Goal: Communication & Community: Answer question/provide support

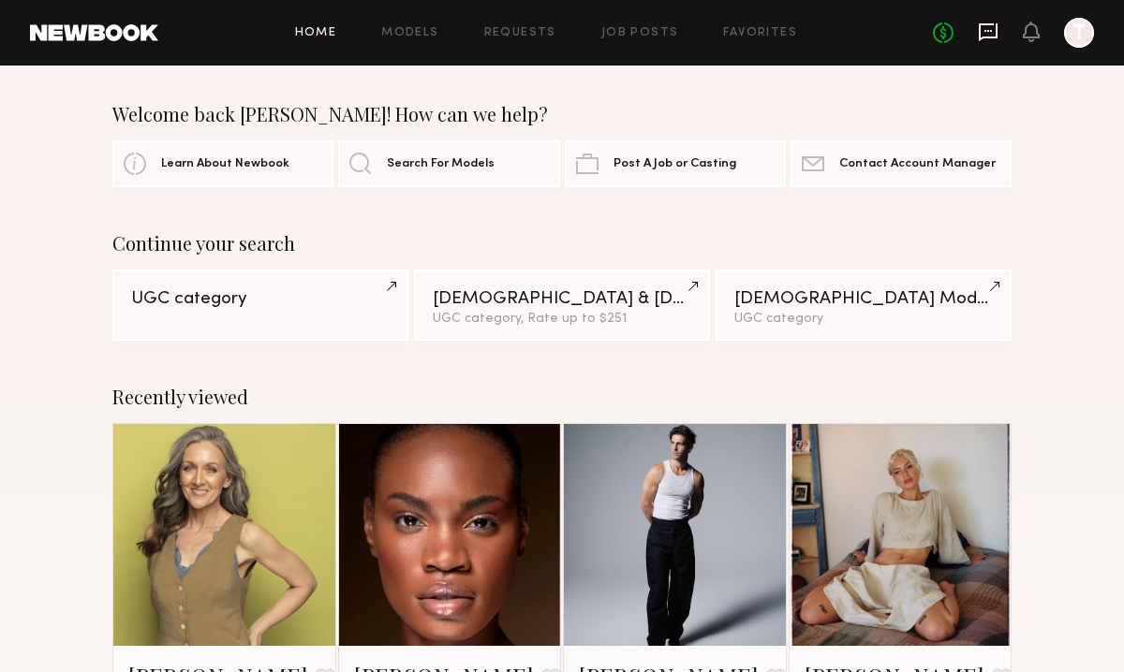
click at [996, 30] on icon at bounding box center [988, 32] width 19 height 18
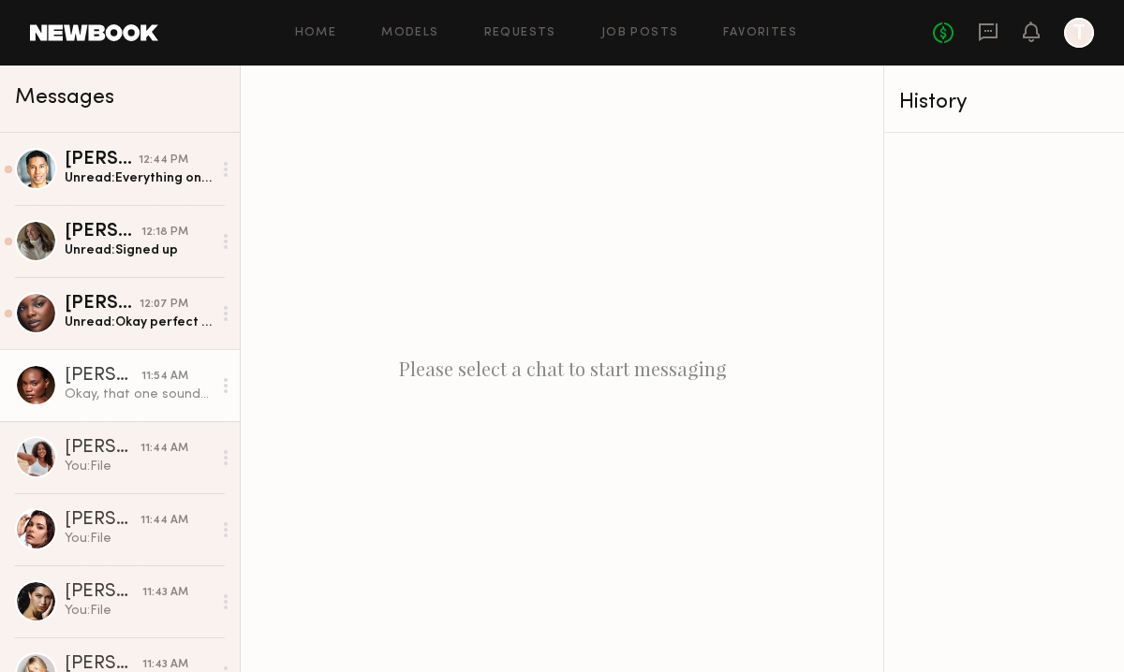
click at [113, 389] on div "Okay, that one sounds more suitable. Also, what will be the usage? How long wou…" at bounding box center [138, 395] width 147 height 18
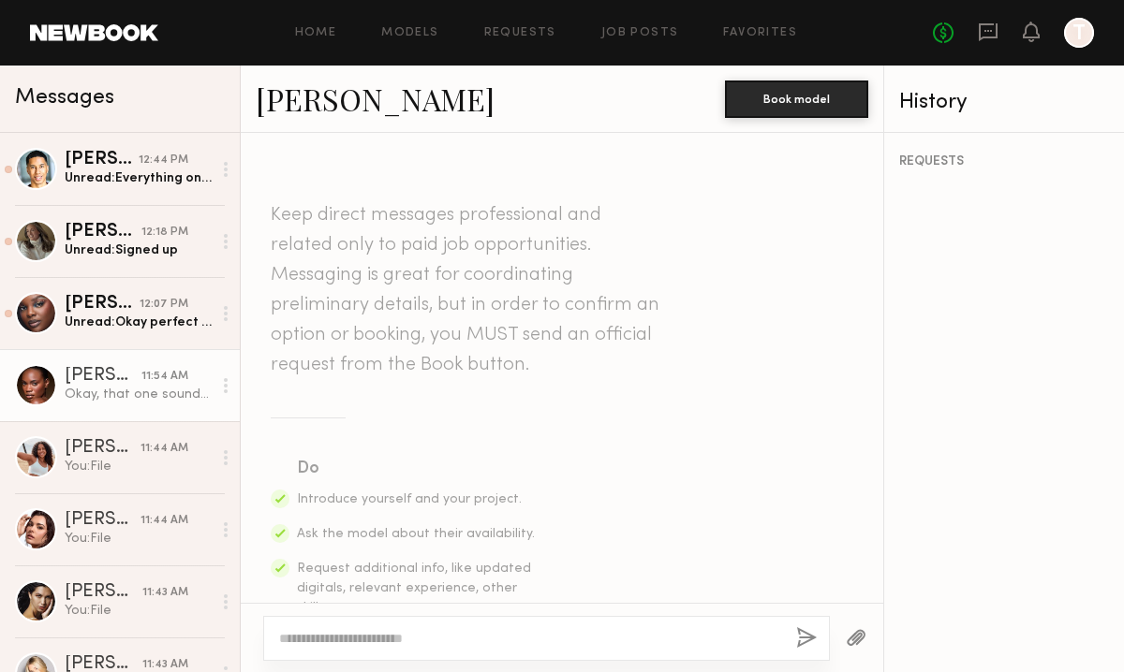
scroll to position [1831, 0]
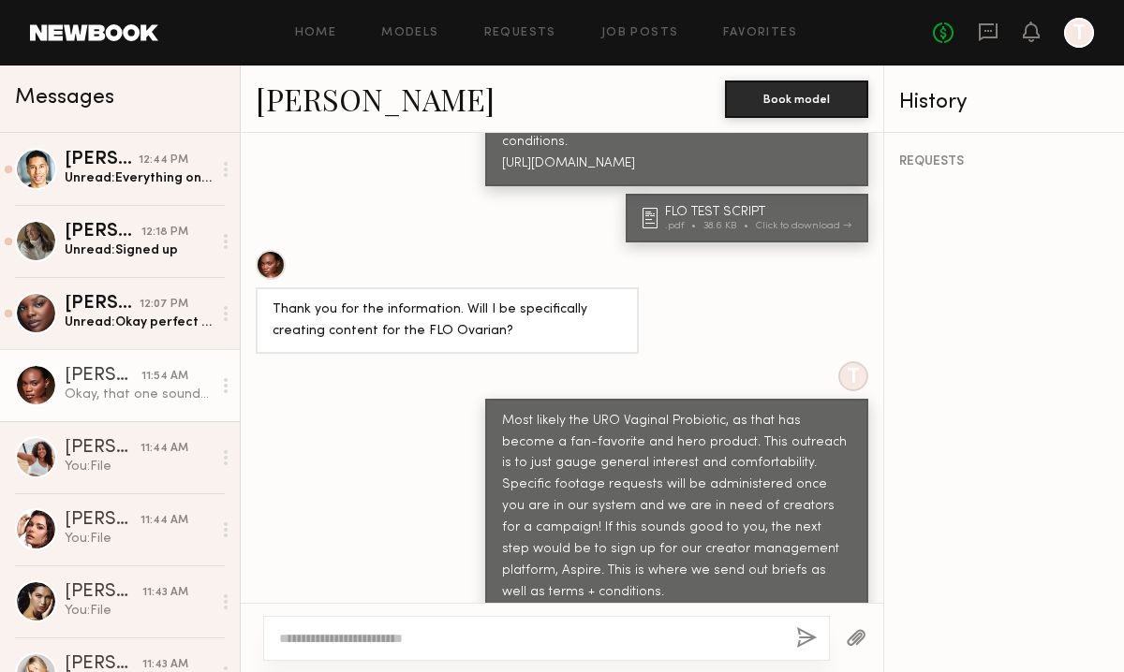
paste textarea "**********"
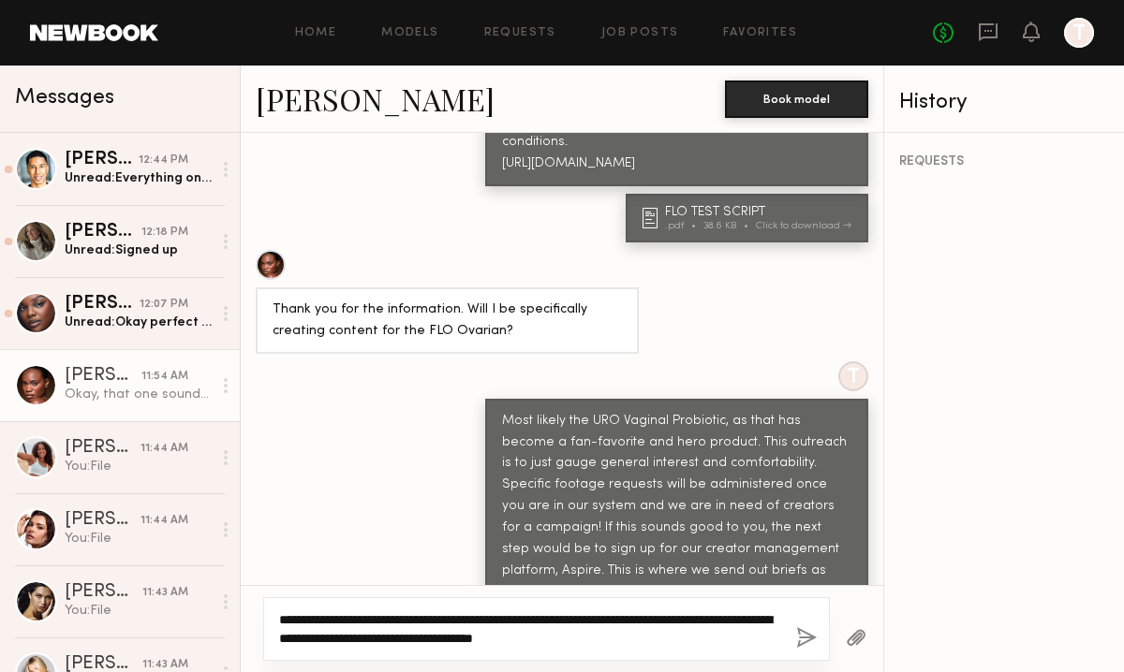
type textarea "**********"
click at [812, 637] on button "button" at bounding box center [806, 638] width 21 height 23
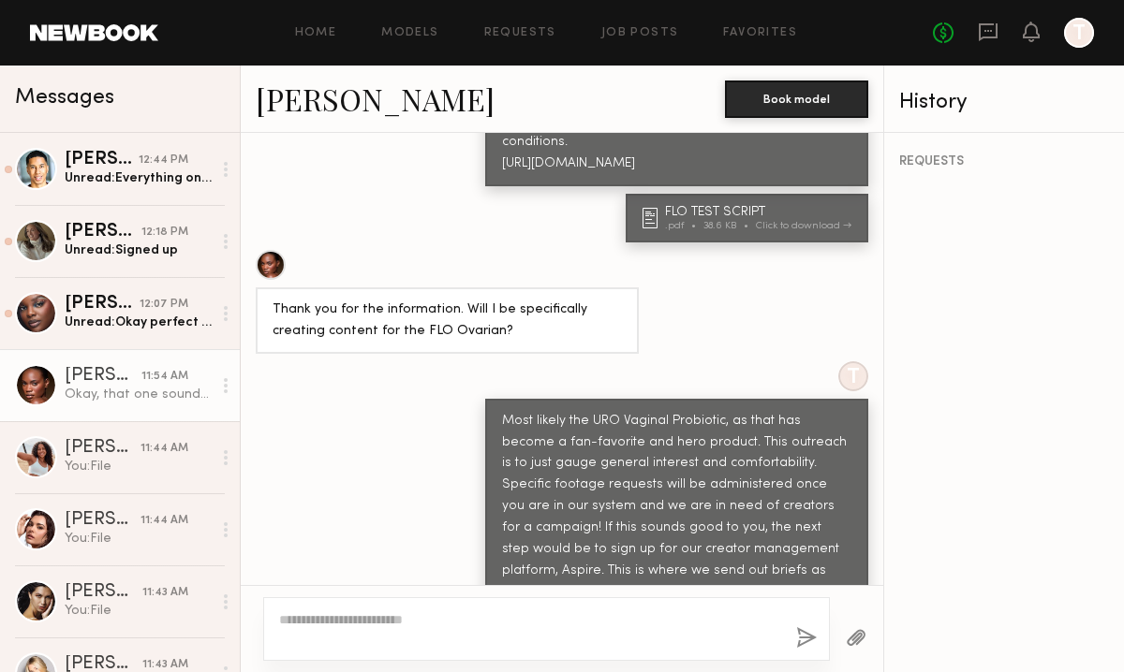
scroll to position [2106, 0]
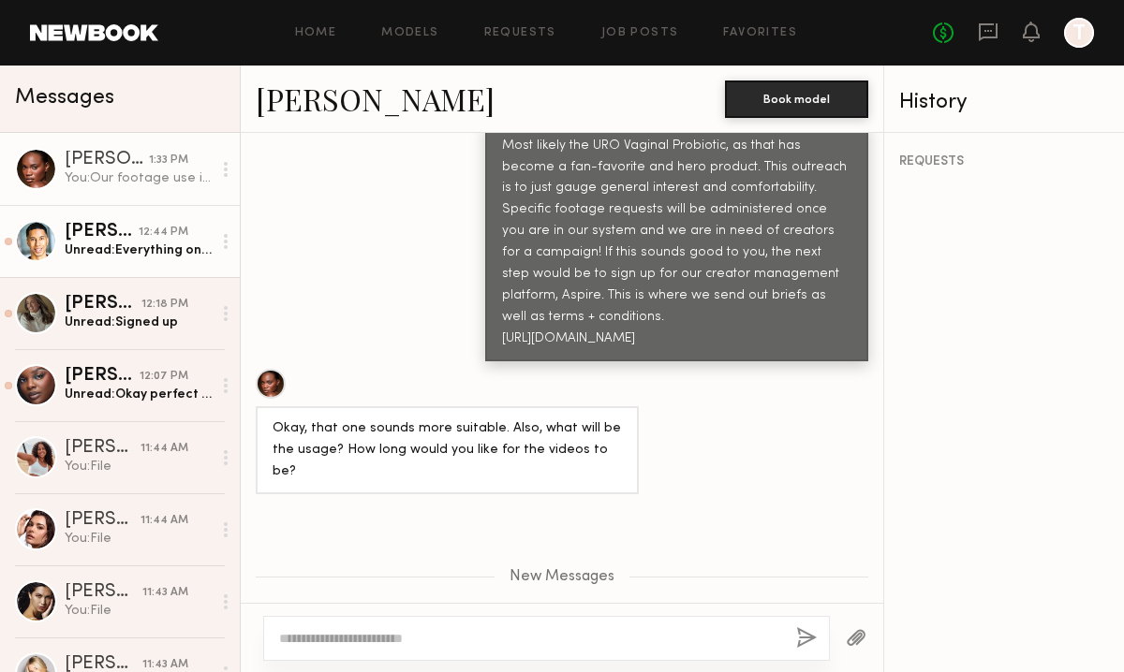
click at [111, 255] on div "Unread: Everything on the left side?" at bounding box center [138, 251] width 147 height 18
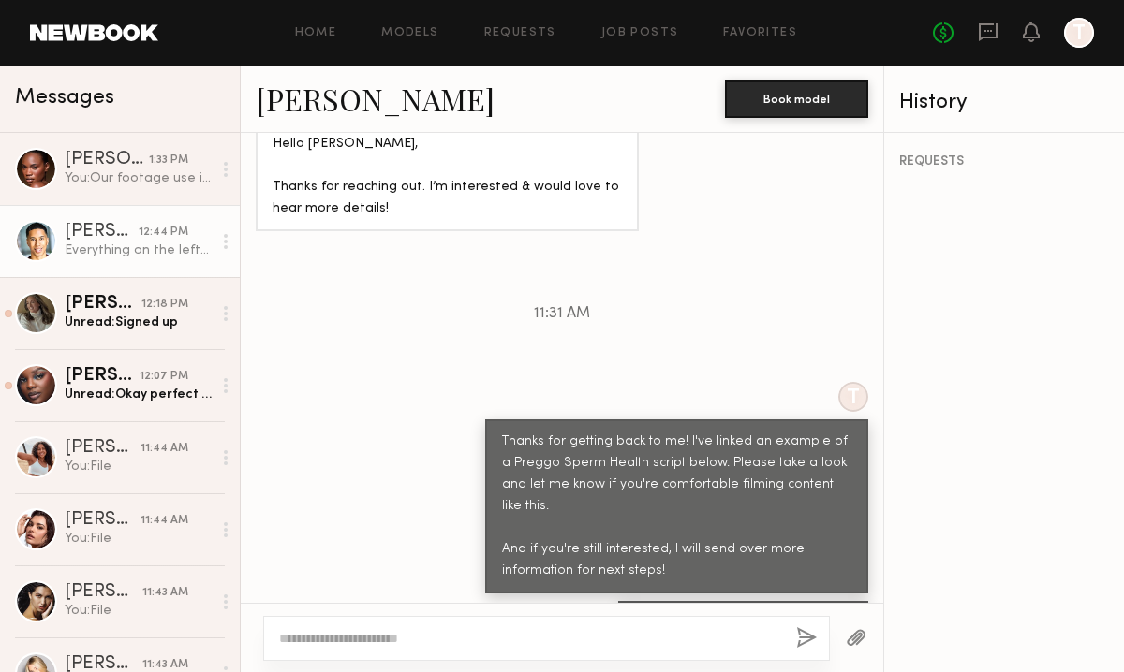
scroll to position [1394, 0]
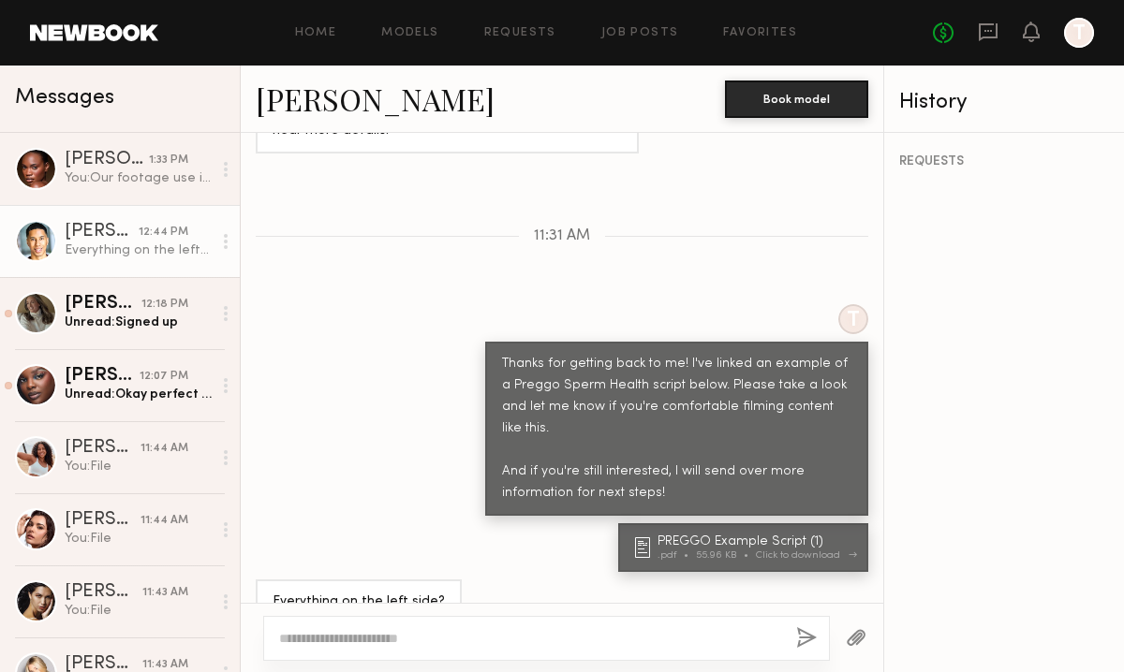
click at [730, 536] on div "PREGGO Example Script (1)" at bounding box center [756, 542] width 199 height 13
click at [457, 251] on div "Keep direct messages professional and related only to paid job opportunities. M…" at bounding box center [562, 368] width 642 height 470
click at [328, 635] on textarea at bounding box center [530, 638] width 502 height 19
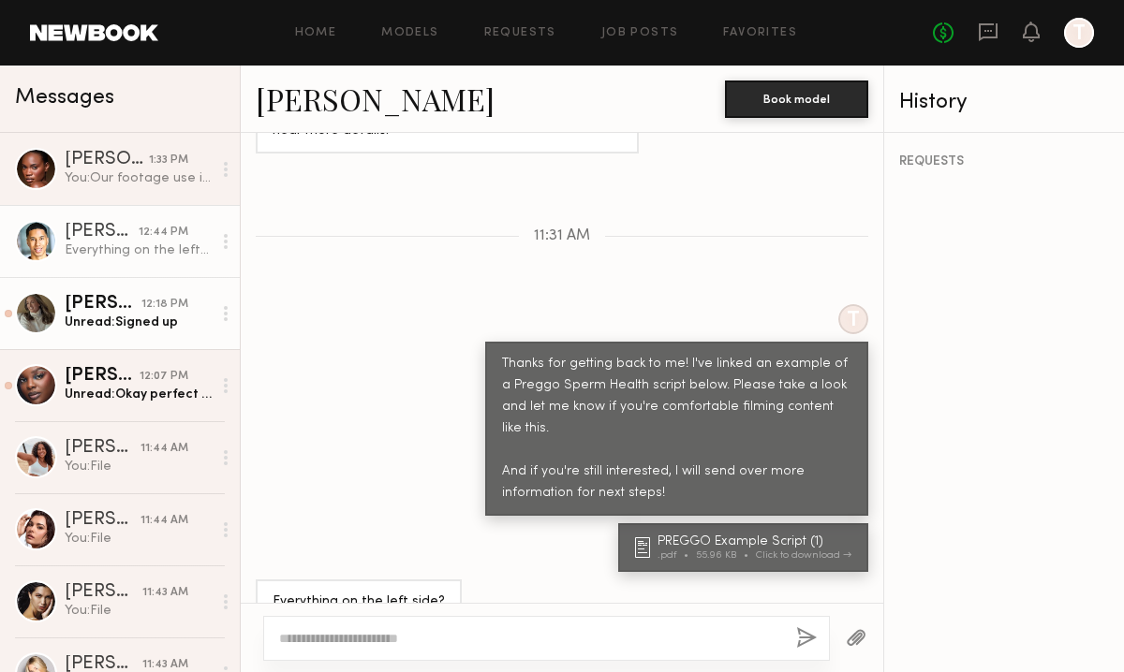
click at [126, 313] on div "[PERSON_NAME]" at bounding box center [103, 304] width 77 height 19
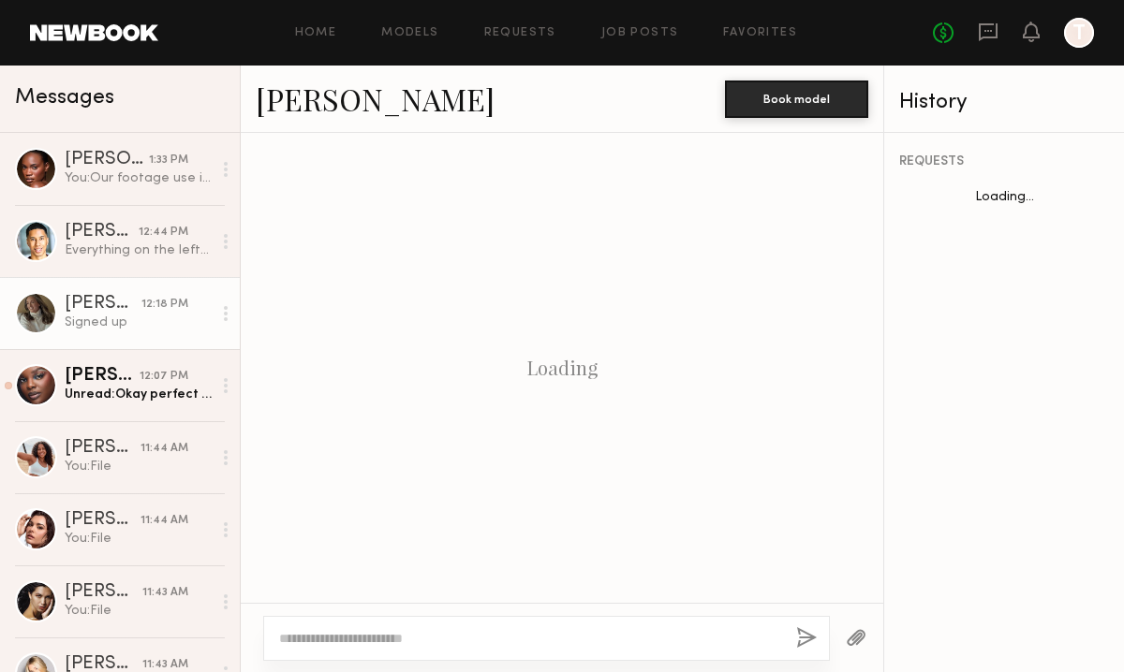
scroll to position [2146, 0]
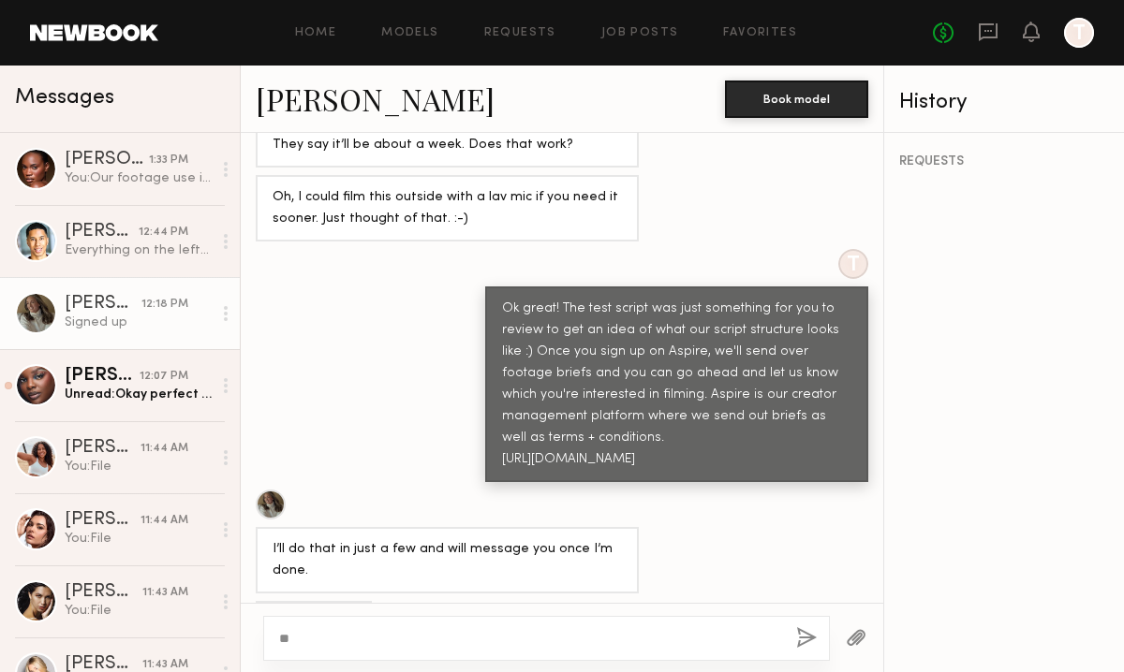
type textarea "*"
type textarea "********"
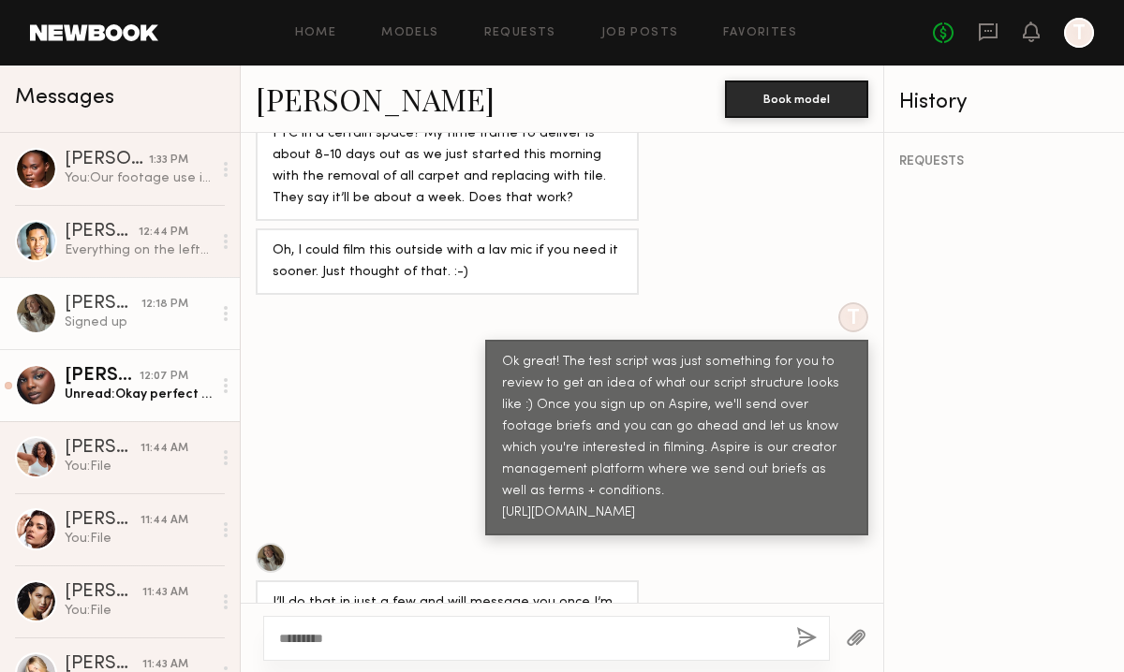
scroll to position [2088, 0]
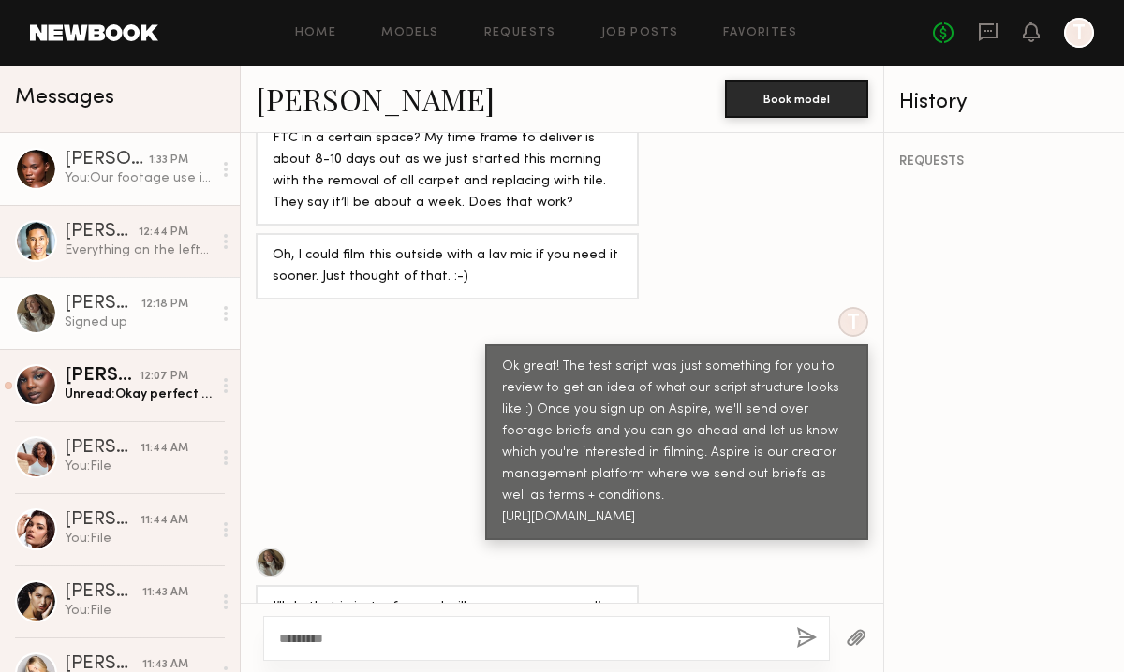
click at [112, 174] on div "You: Our footage use is in perpetuity. The content is used for our marketing pu…" at bounding box center [138, 179] width 147 height 18
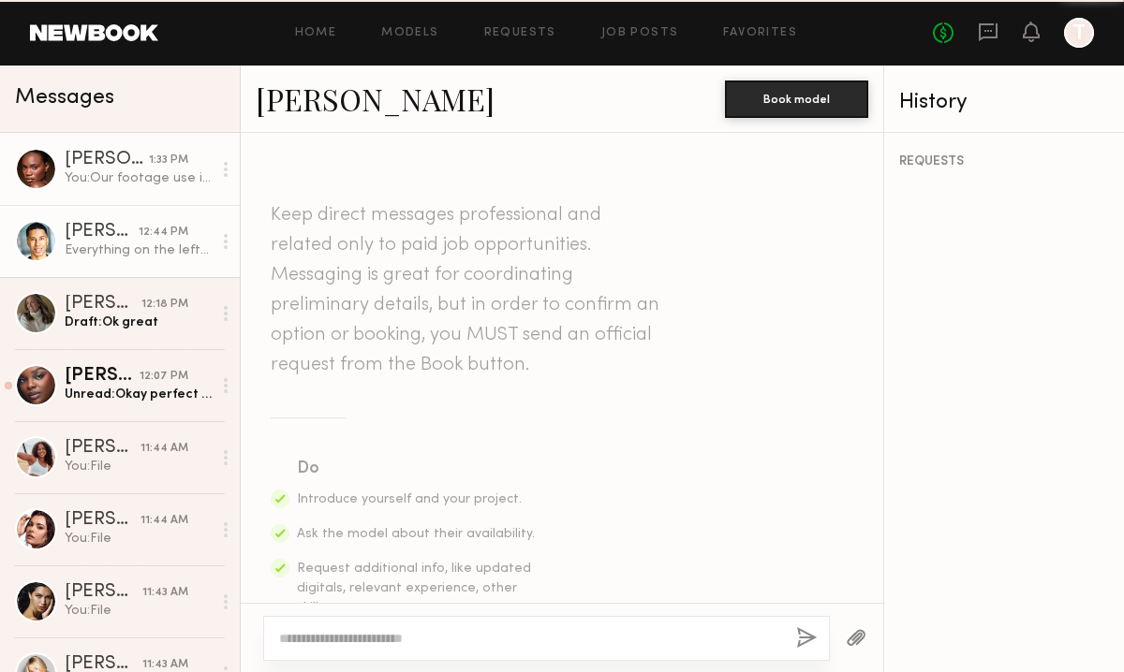
scroll to position [1964, 0]
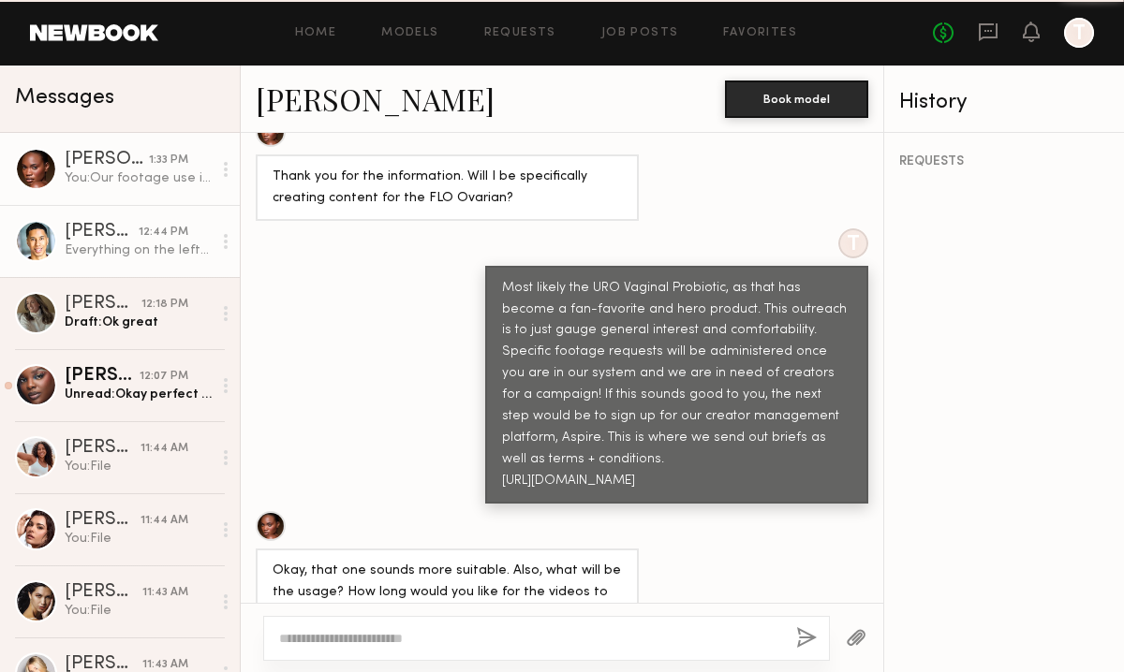
click at [111, 242] on div "Everything on the left side?" at bounding box center [138, 251] width 147 height 18
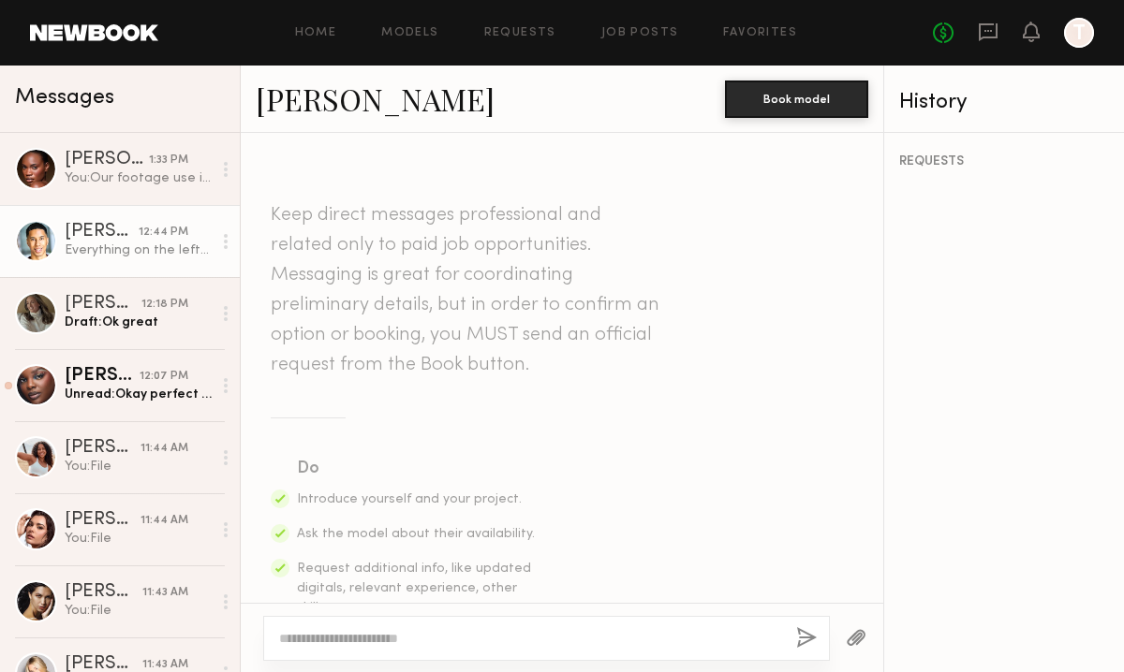
scroll to position [1394, 0]
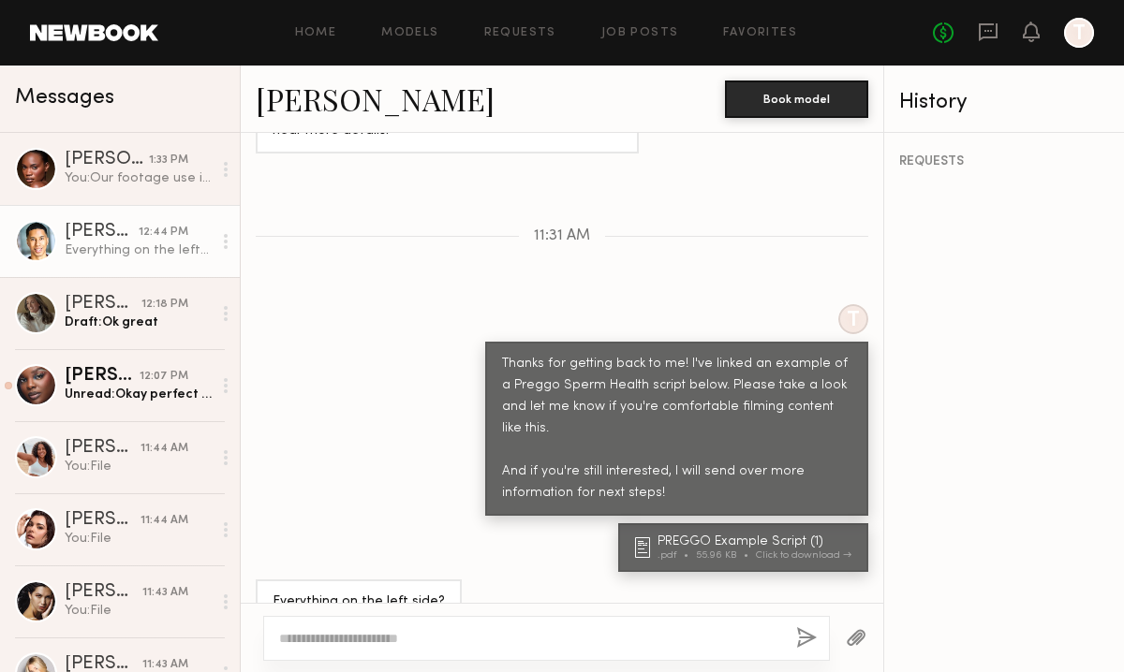
click at [385, 627] on div at bounding box center [546, 638] width 567 height 45
click at [361, 652] on div at bounding box center [546, 638] width 567 height 45
click at [359, 649] on div at bounding box center [546, 638] width 567 height 45
click at [354, 639] on textarea at bounding box center [530, 638] width 502 height 19
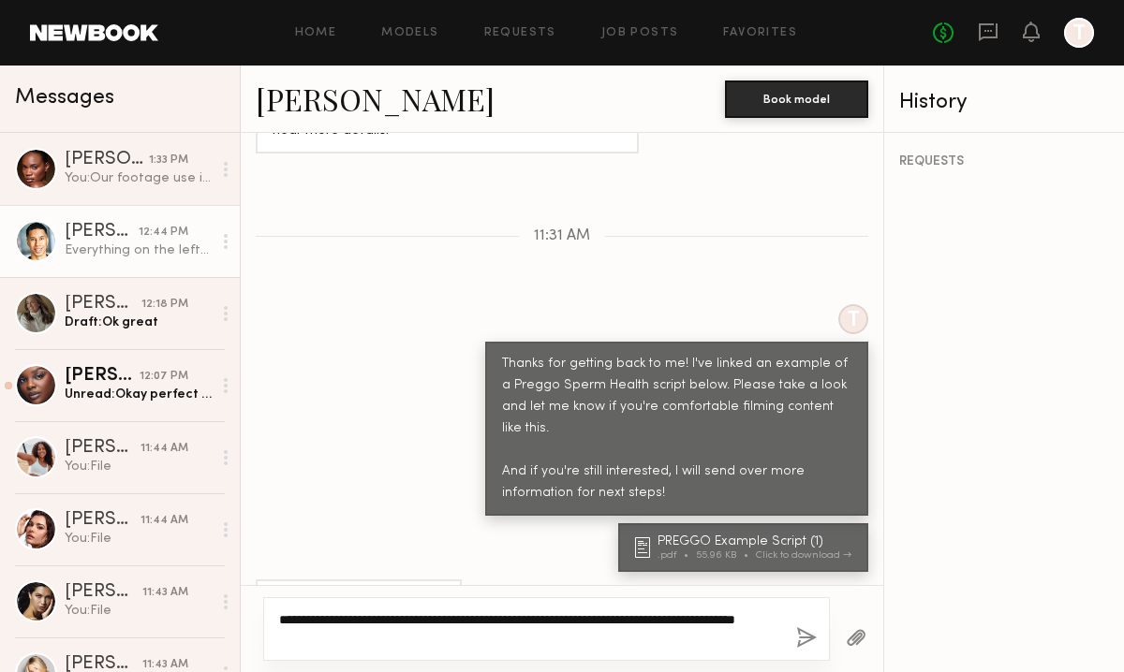
click at [310, 634] on textarea "**********" at bounding box center [530, 629] width 502 height 37
click at [408, 643] on textarea "**********" at bounding box center [530, 629] width 502 height 37
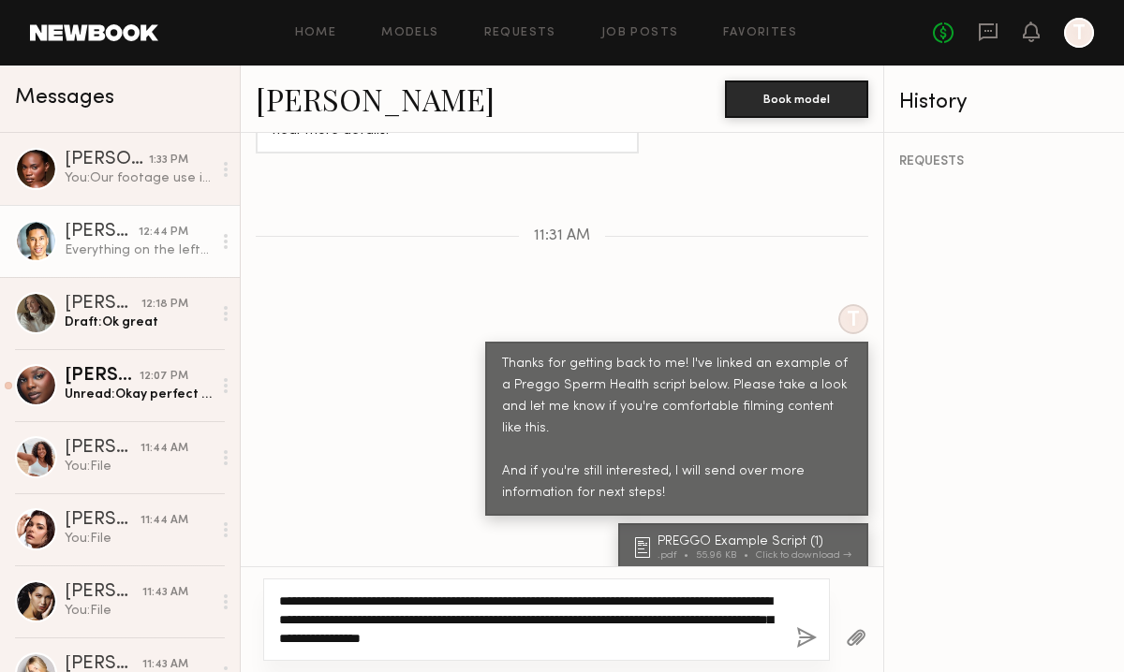
scroll to position [1430, 0]
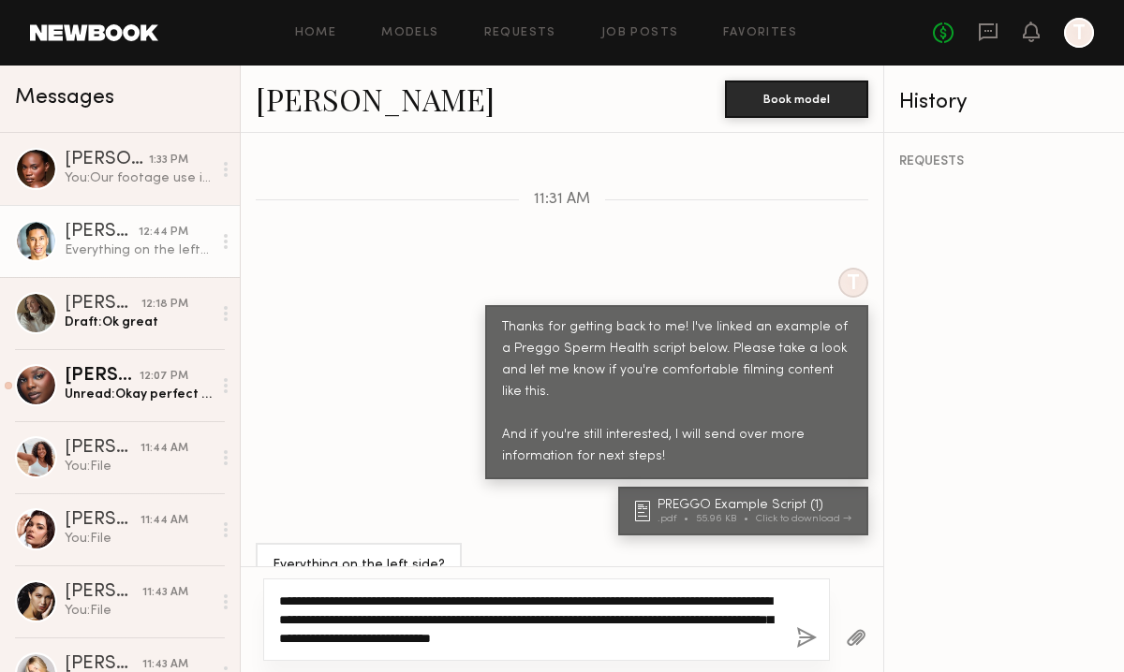
type textarea "**********"
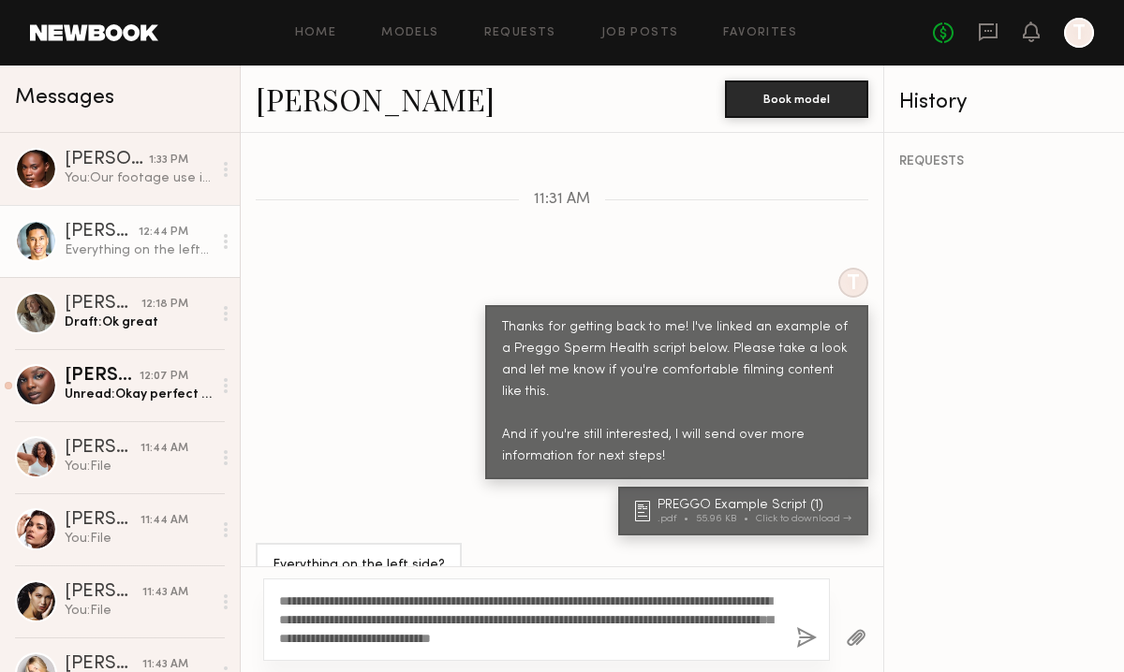
click at [799, 643] on button "button" at bounding box center [806, 638] width 21 height 23
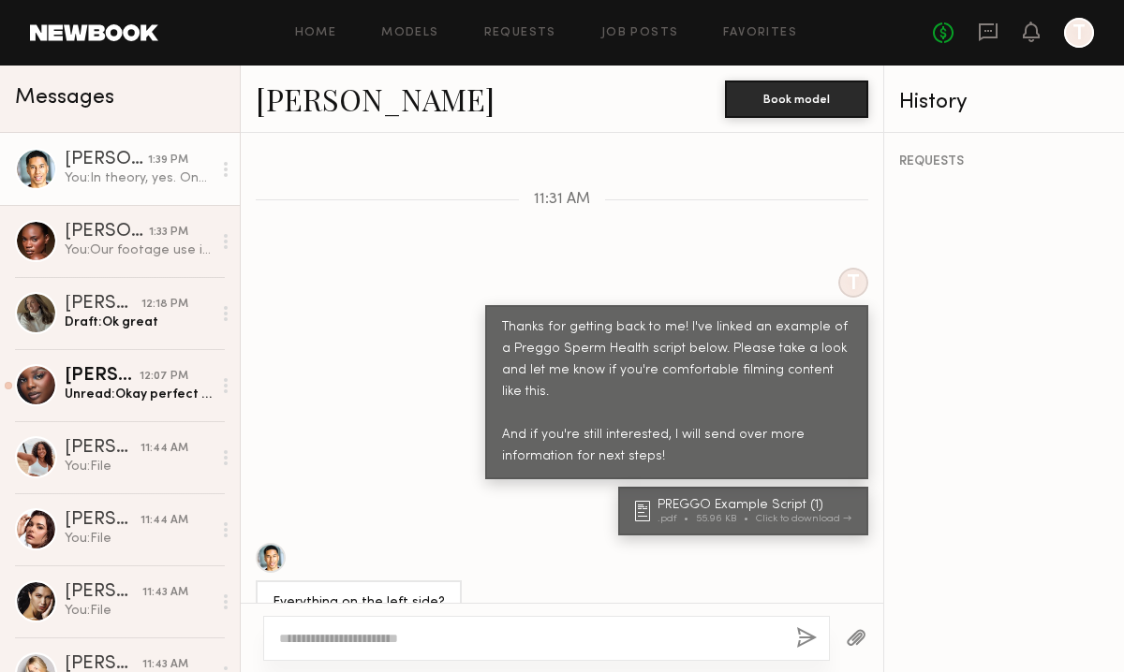
scroll to position [1712, 0]
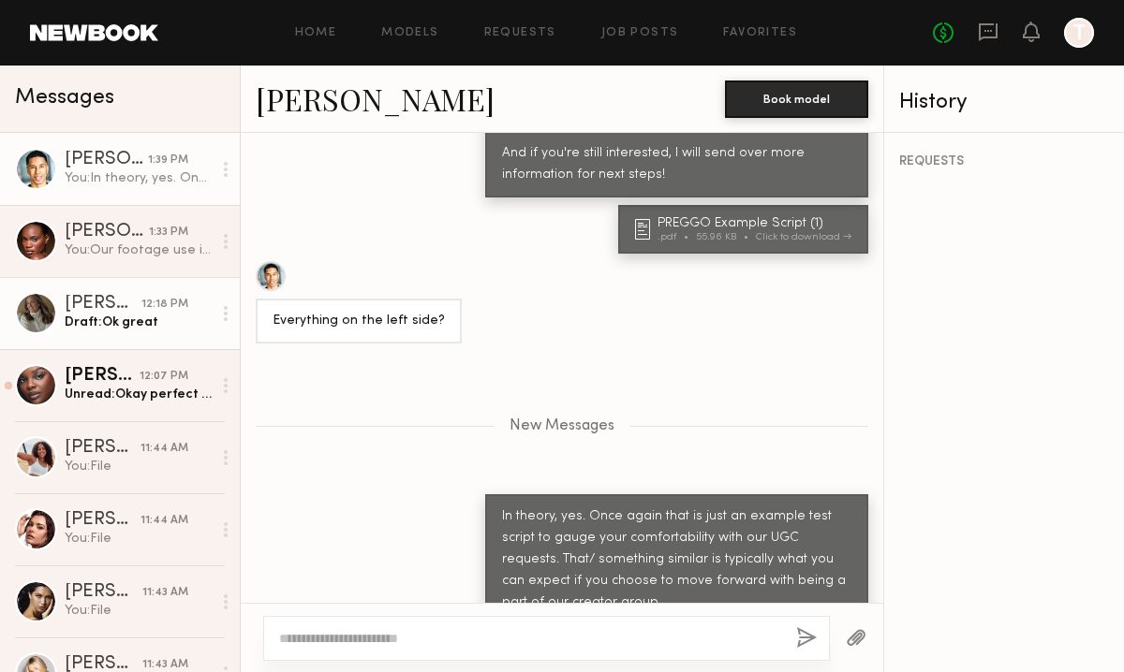
click at [76, 322] on div "Draft: Ok great" at bounding box center [138, 323] width 147 height 18
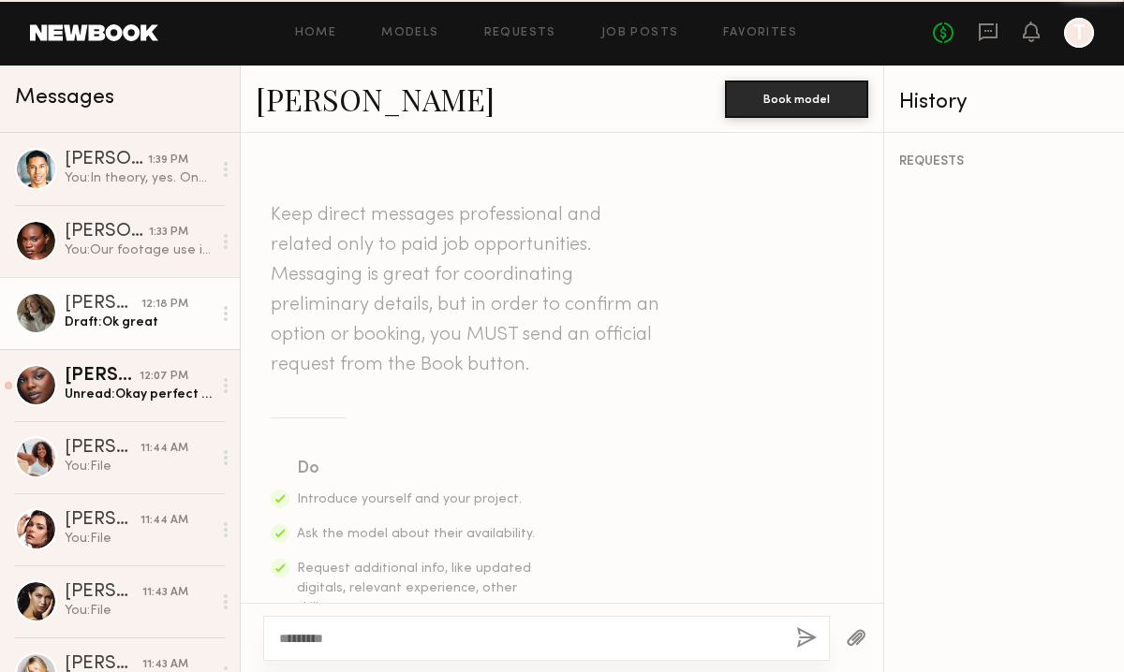
scroll to position [2146, 0]
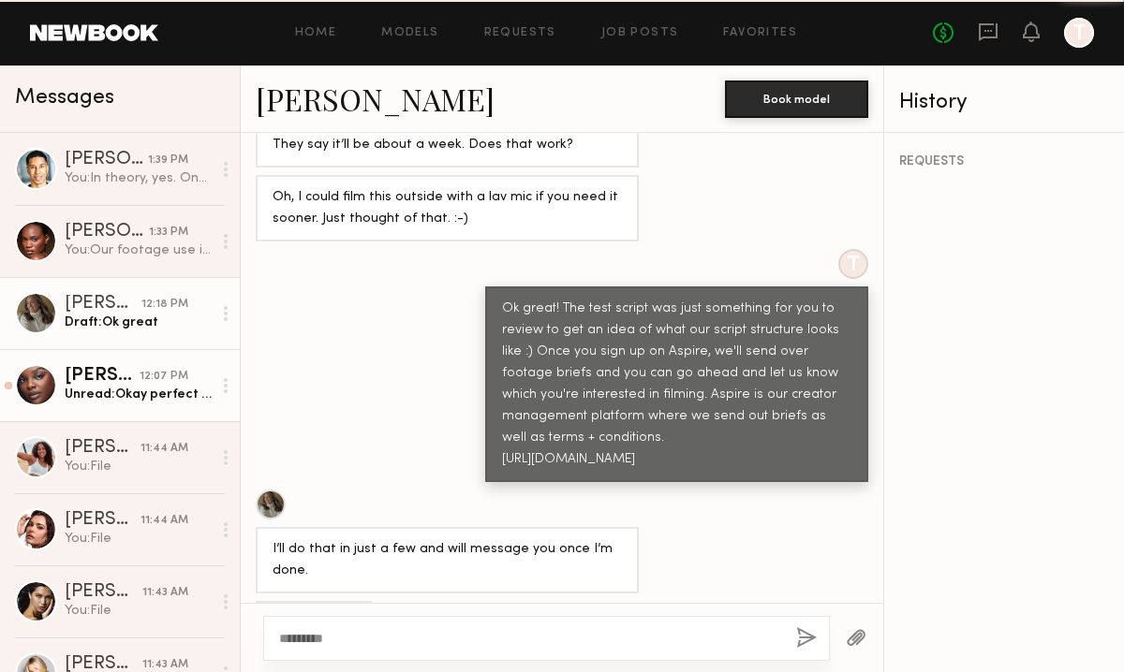
click at [97, 362] on link "[PERSON_NAME] 12:07 PM Unread: Okay perfect thank you :)" at bounding box center [120, 385] width 240 height 72
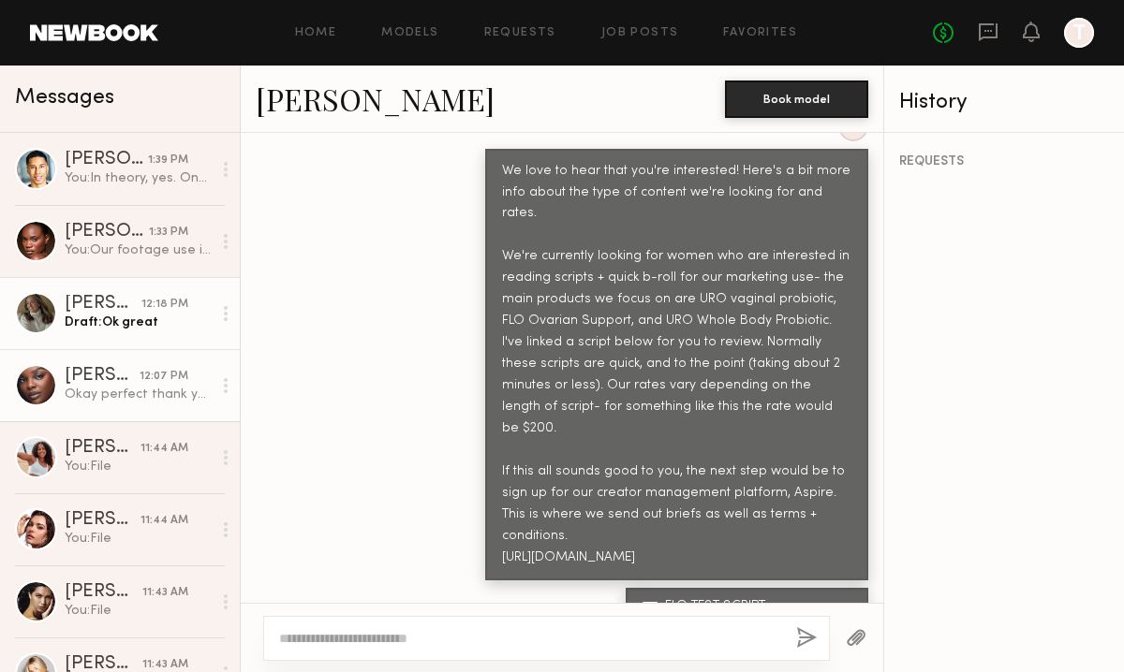
click at [111, 315] on div "Draft: Ok great" at bounding box center [138, 323] width 147 height 18
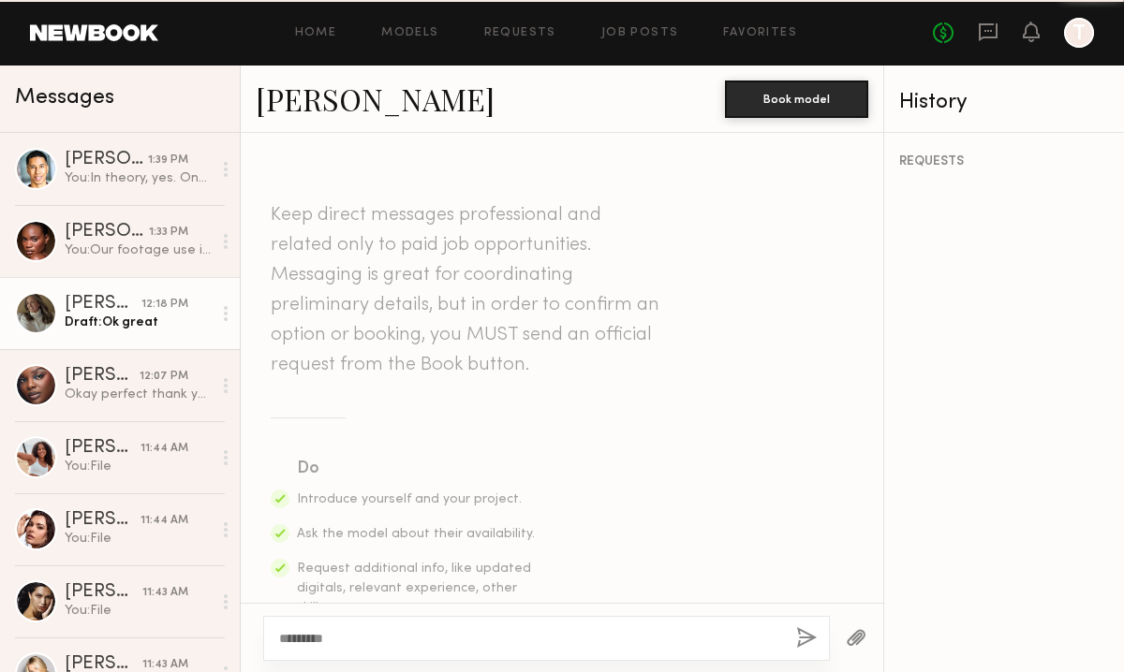
scroll to position [2146, 0]
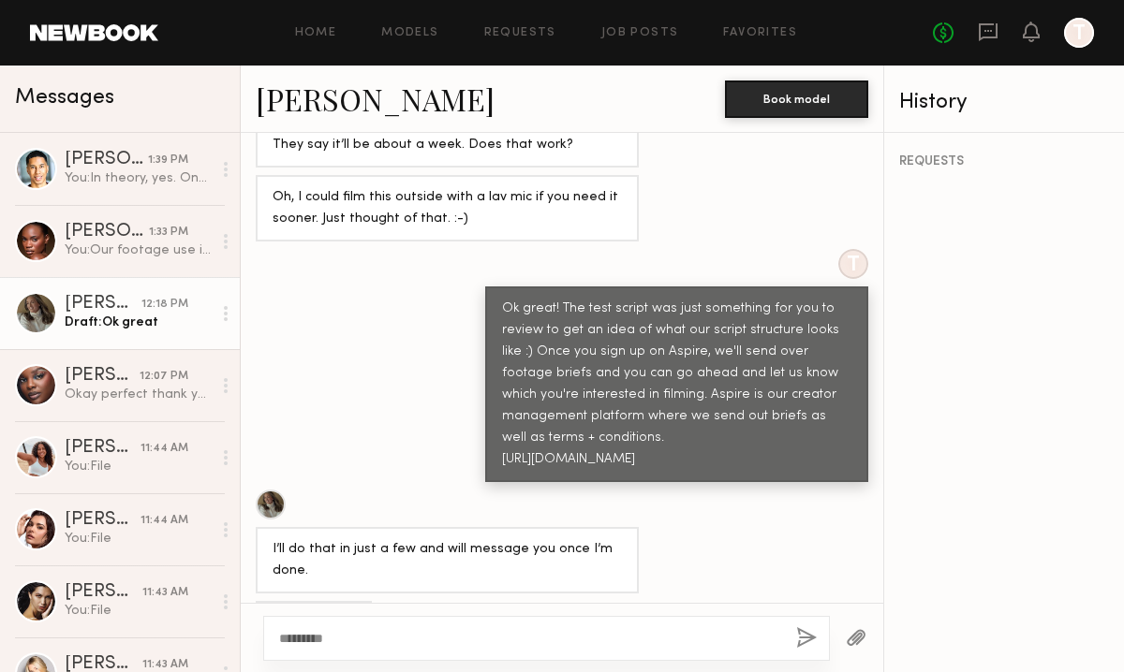
click at [366, 648] on div "********" at bounding box center [546, 638] width 567 height 45
click at [357, 643] on textarea "********" at bounding box center [530, 638] width 502 height 19
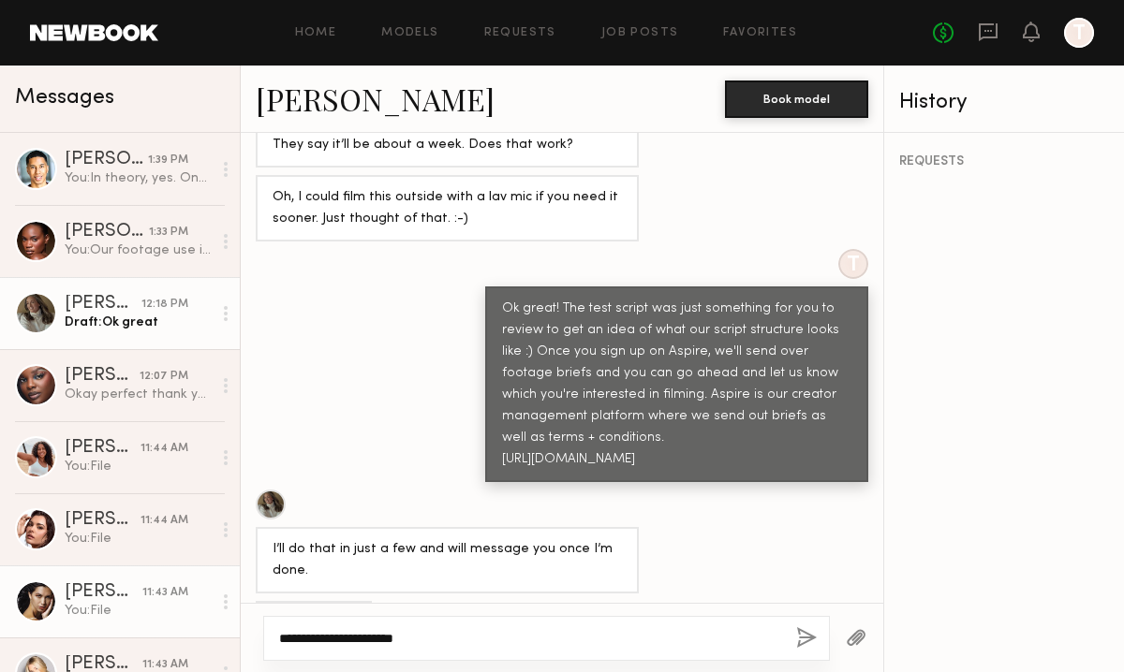
type textarea "**********"
click at [107, 612] on div "You: File" at bounding box center [138, 611] width 147 height 18
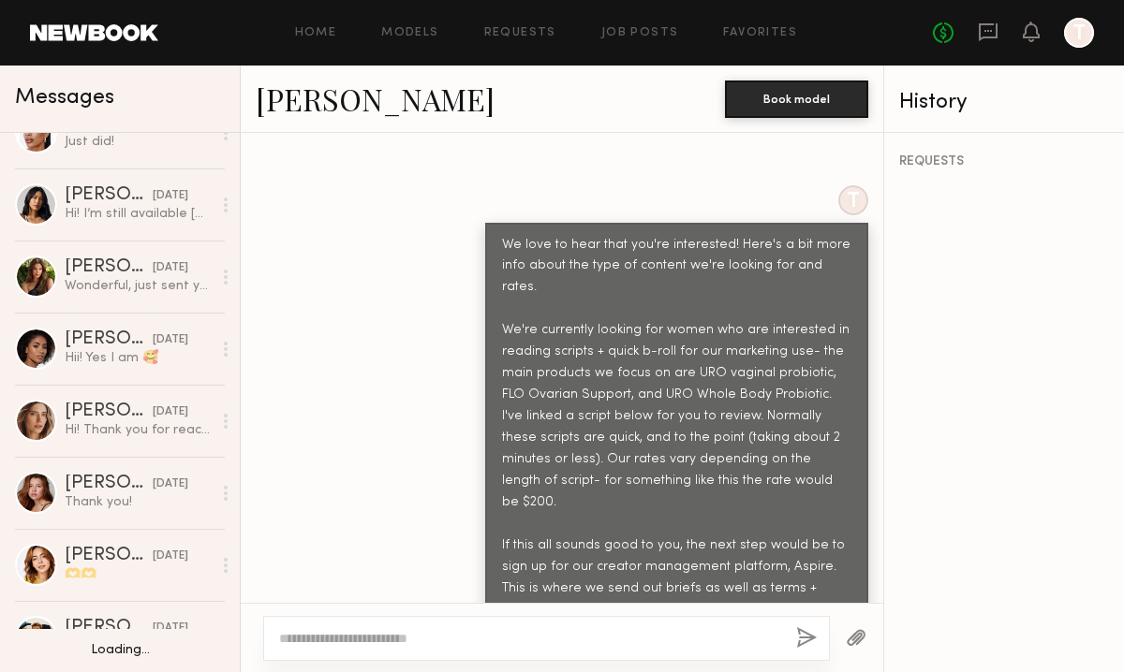
scroll to position [1667, 0]
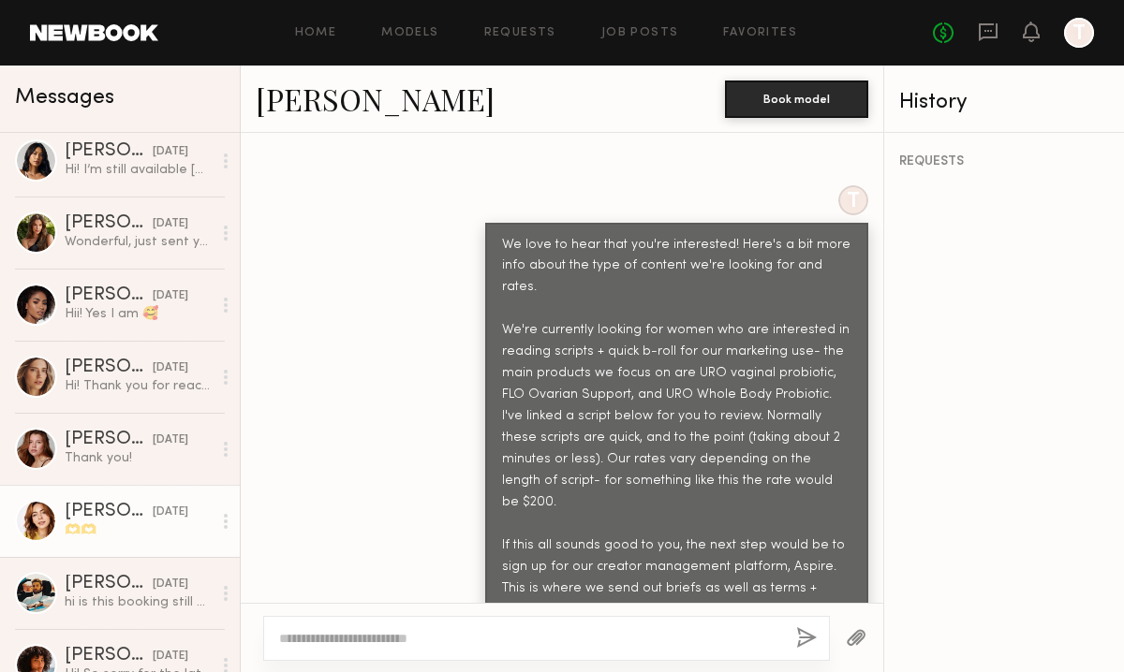
click at [115, 528] on div "🫶🫶" at bounding box center [138, 531] width 147 height 18
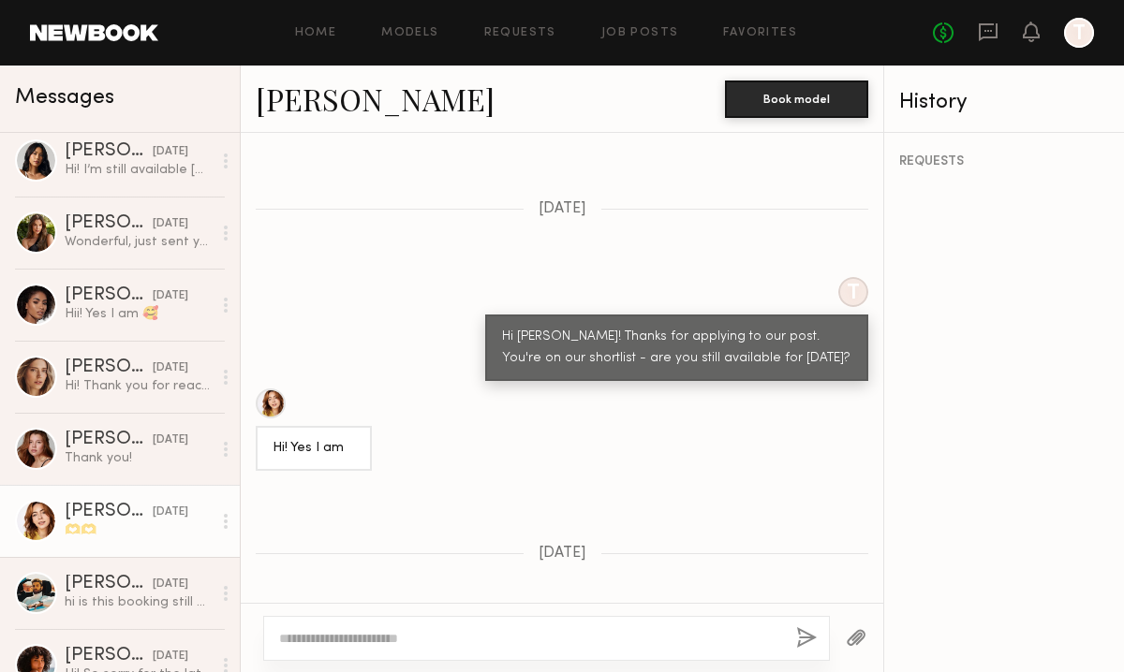
scroll to position [857, 0]
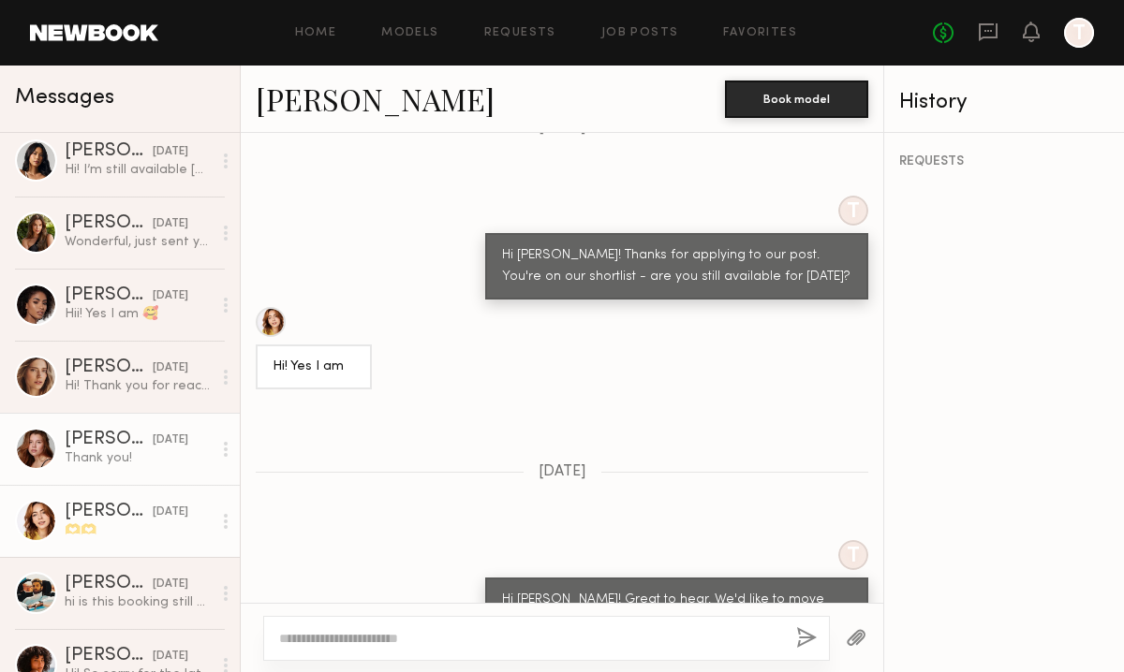
click at [147, 462] on div "Thank you!" at bounding box center [138, 459] width 147 height 18
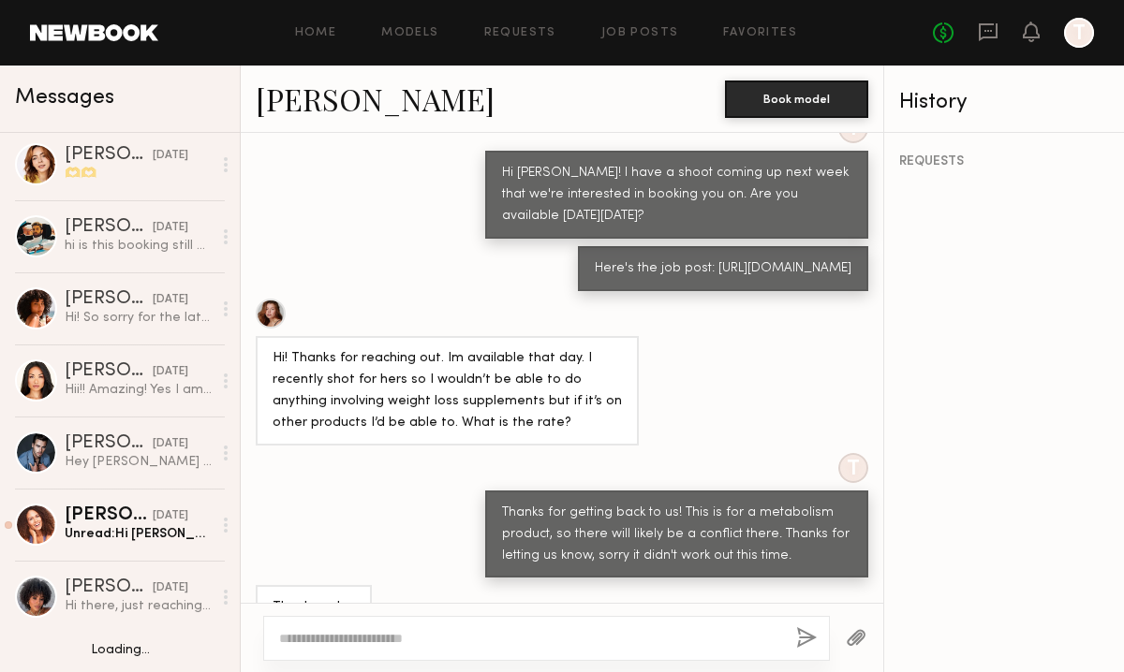
scroll to position [2388, 0]
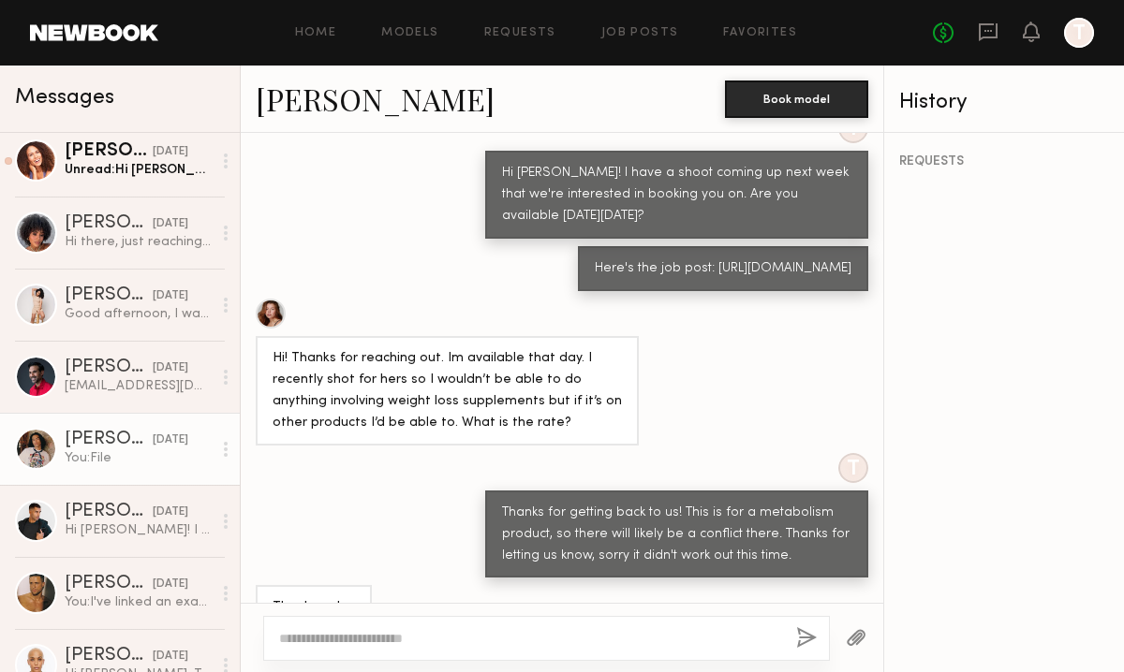
click at [89, 458] on div "You: File" at bounding box center [138, 459] width 147 height 18
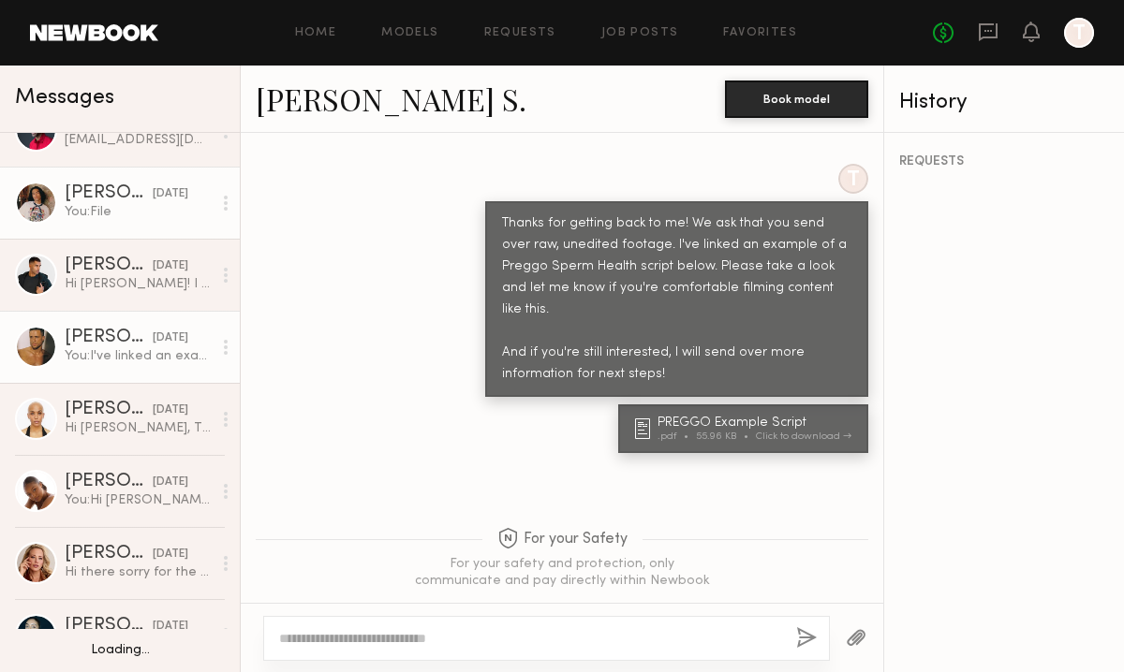
scroll to position [2634, 0]
click at [72, 357] on div "You: I've linked an example of a Preggo Sperm Health script below. Please take …" at bounding box center [138, 357] width 147 height 18
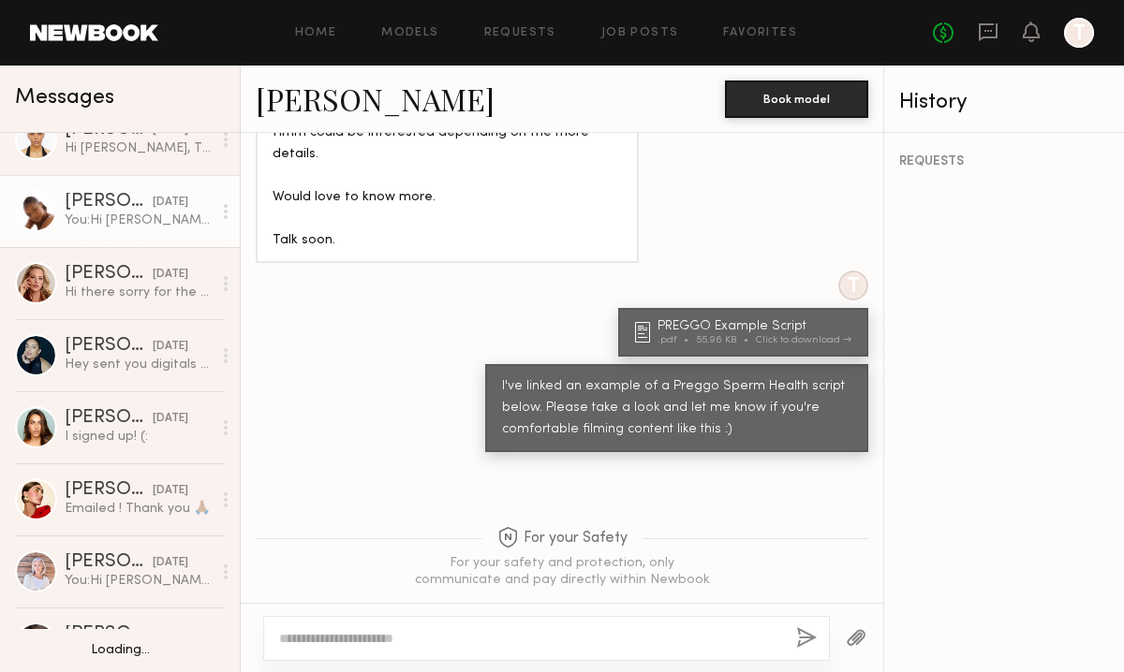
scroll to position [3323, 0]
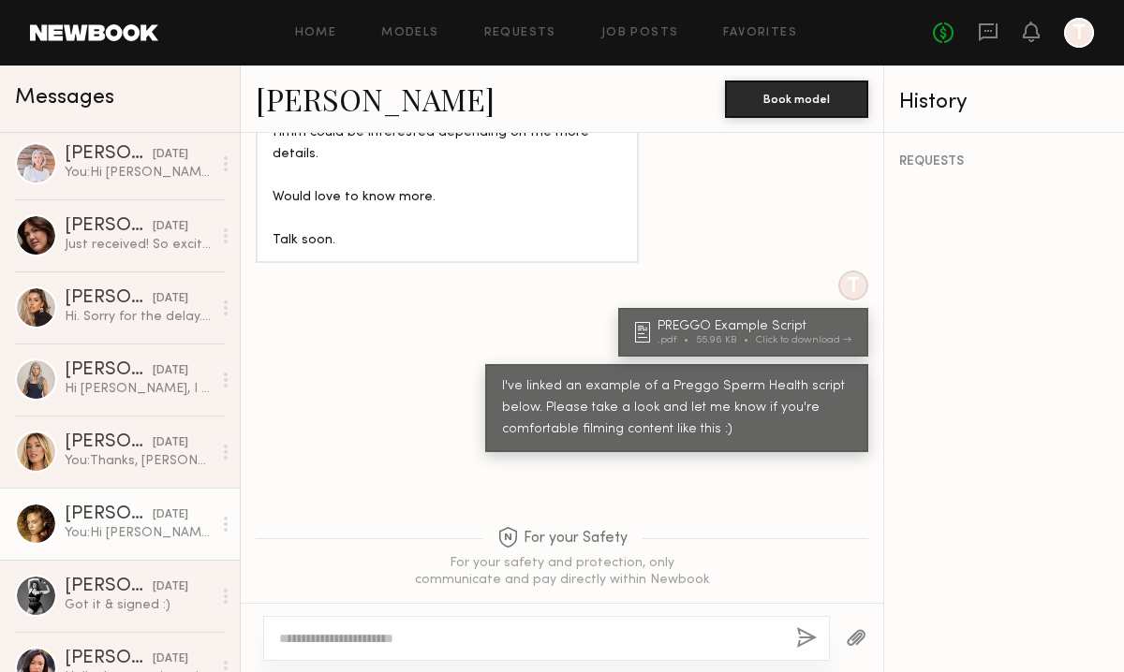
click at [86, 518] on div "[PERSON_NAME]" at bounding box center [109, 515] width 88 height 19
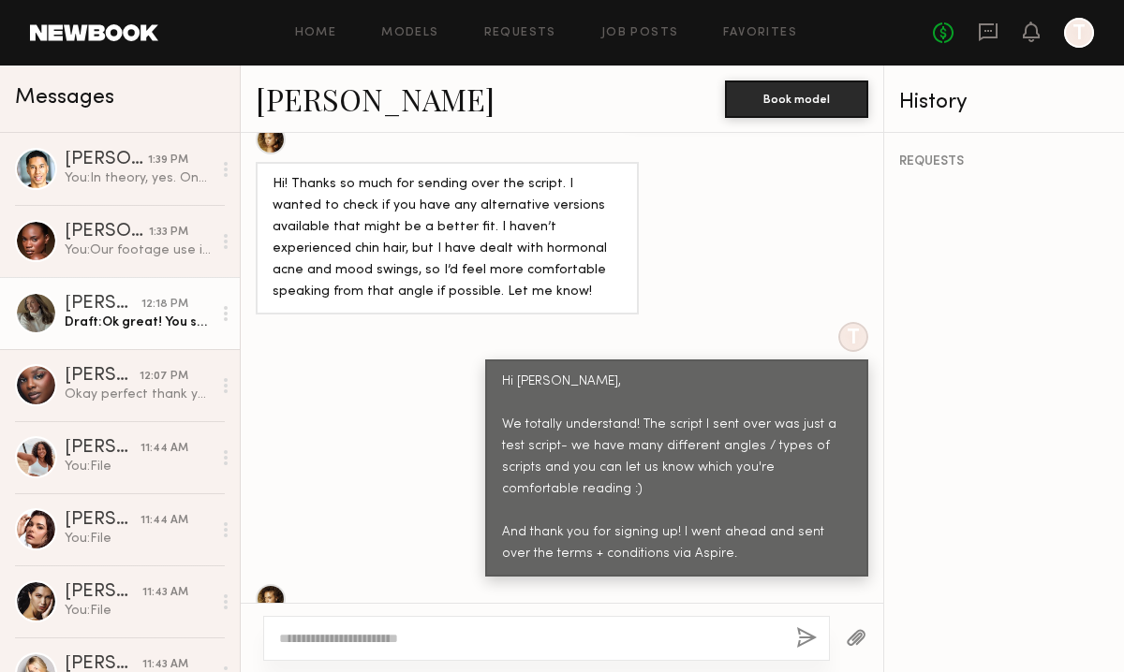
click at [129, 297] on div "[PERSON_NAME]" at bounding box center [103, 304] width 77 height 19
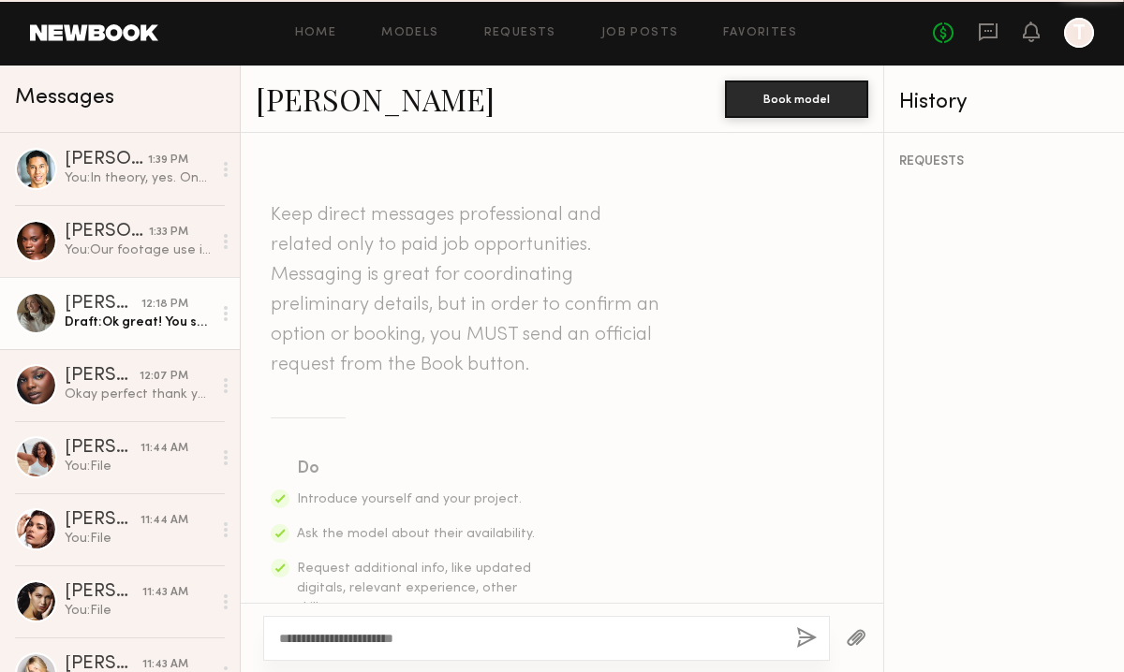
scroll to position [2146, 0]
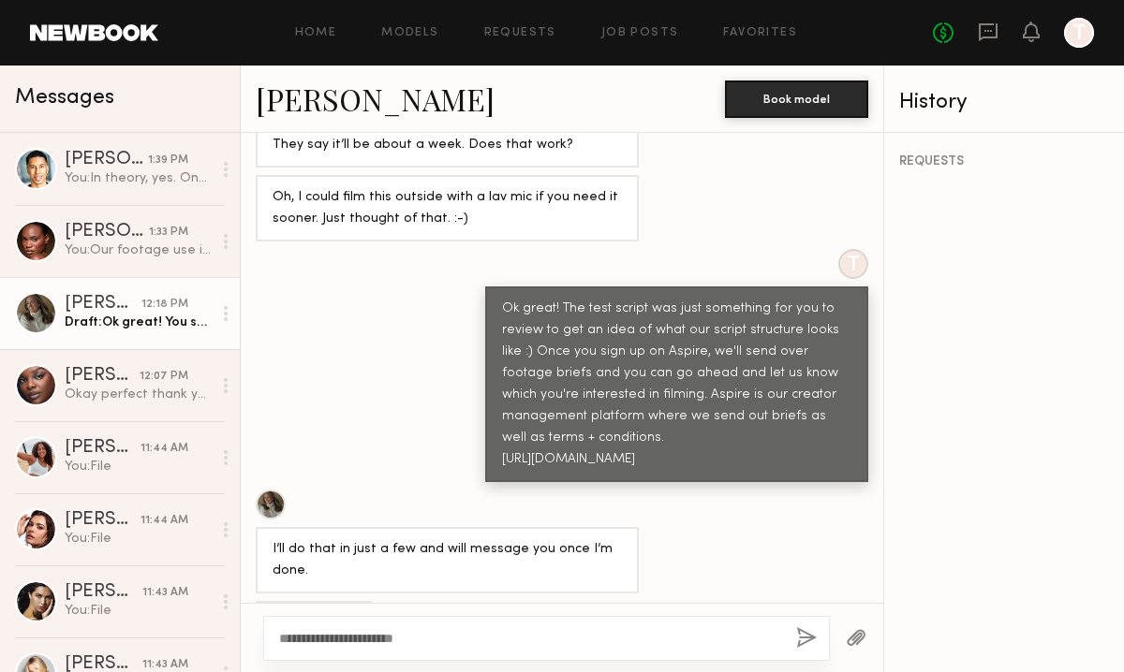
drag, startPoint x: 442, startPoint y: 650, endPoint x: 357, endPoint y: 630, distance: 87.5
click at [357, 630] on div "**********" at bounding box center [546, 638] width 567 height 45
click at [405, 634] on textarea "**********" at bounding box center [530, 638] width 502 height 19
drag, startPoint x: 441, startPoint y: 639, endPoint x: 365, endPoint y: 637, distance: 75.9
click at [365, 637] on textarea "**********" at bounding box center [530, 638] width 502 height 19
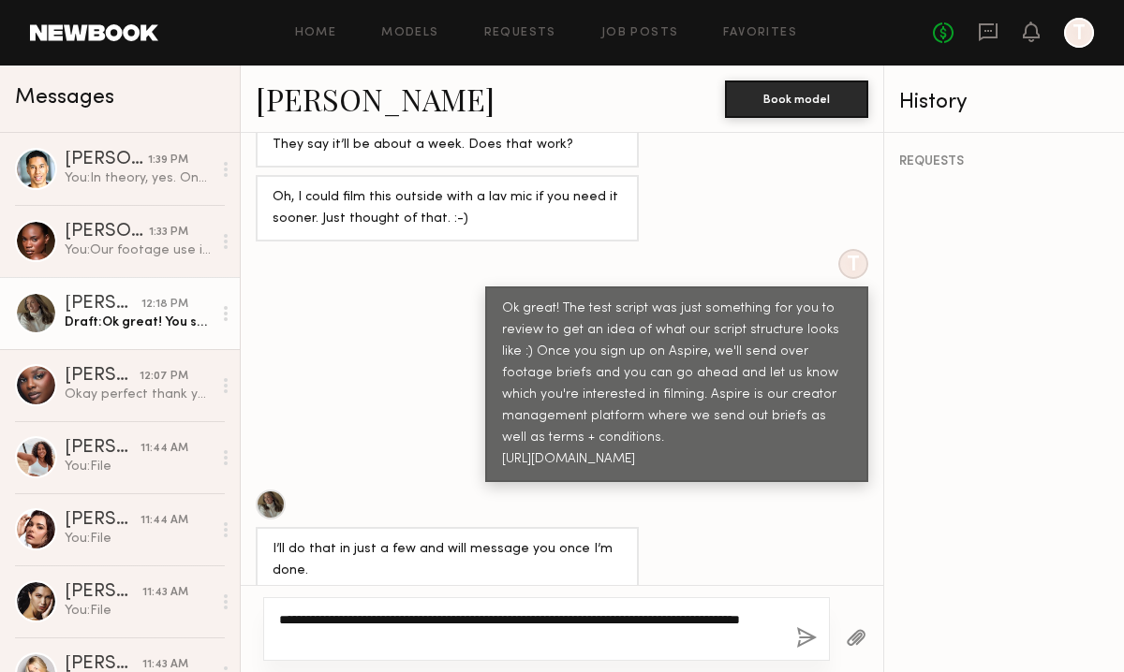
type textarea "**********"
click at [804, 639] on button "button" at bounding box center [806, 638] width 21 height 23
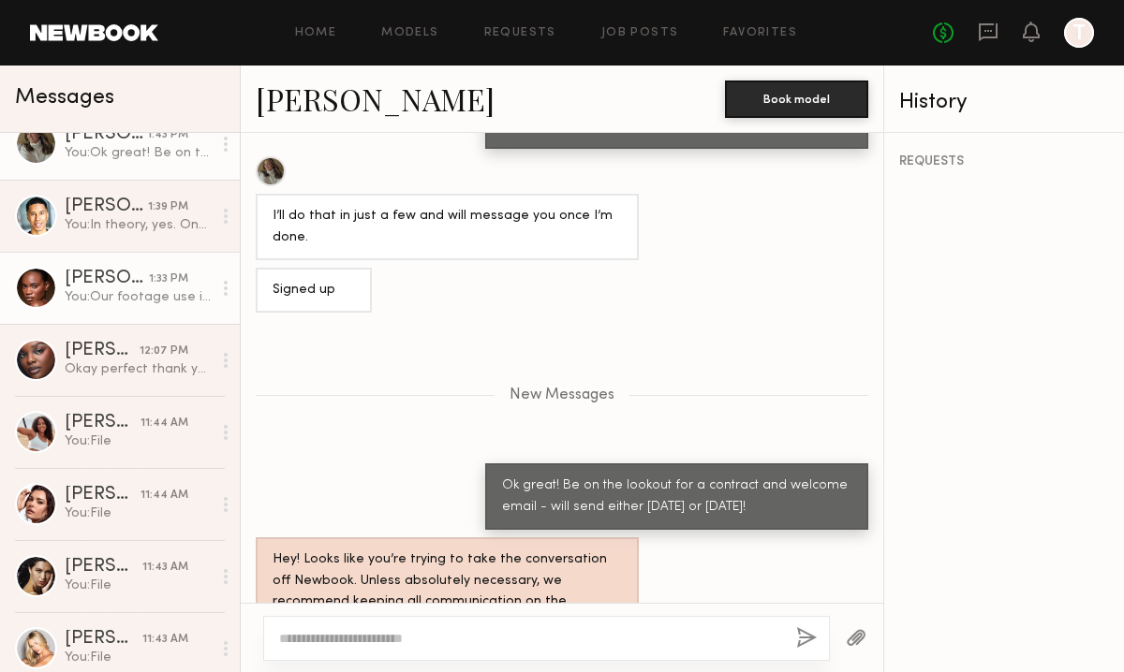
scroll to position [0, 0]
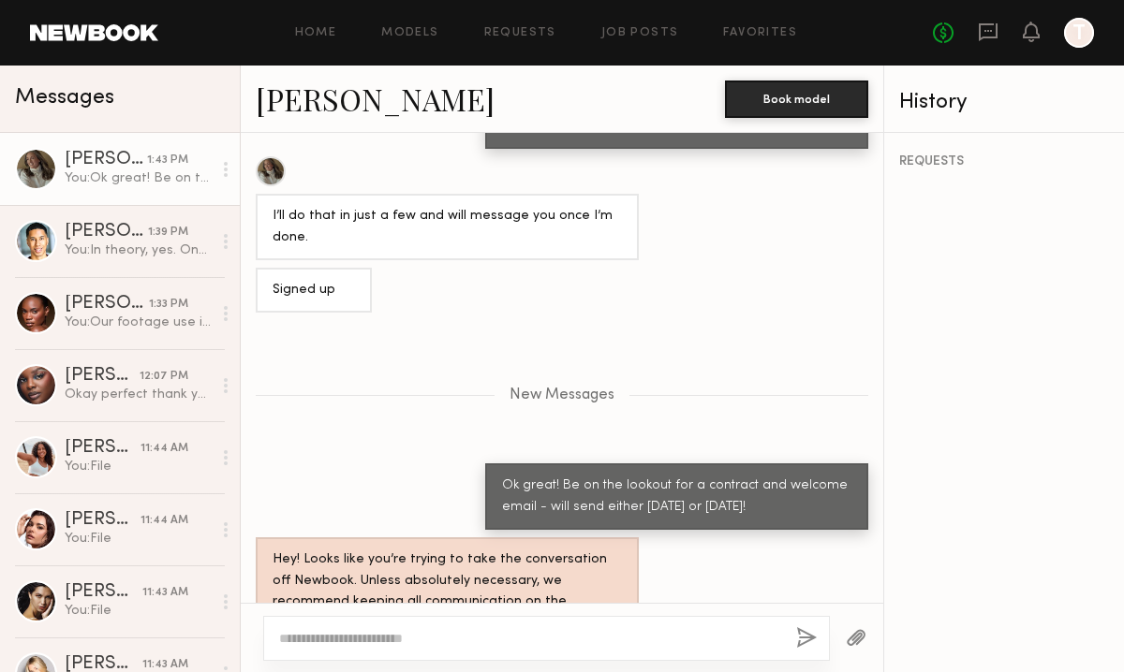
click at [82, 27] on link at bounding box center [94, 32] width 128 height 17
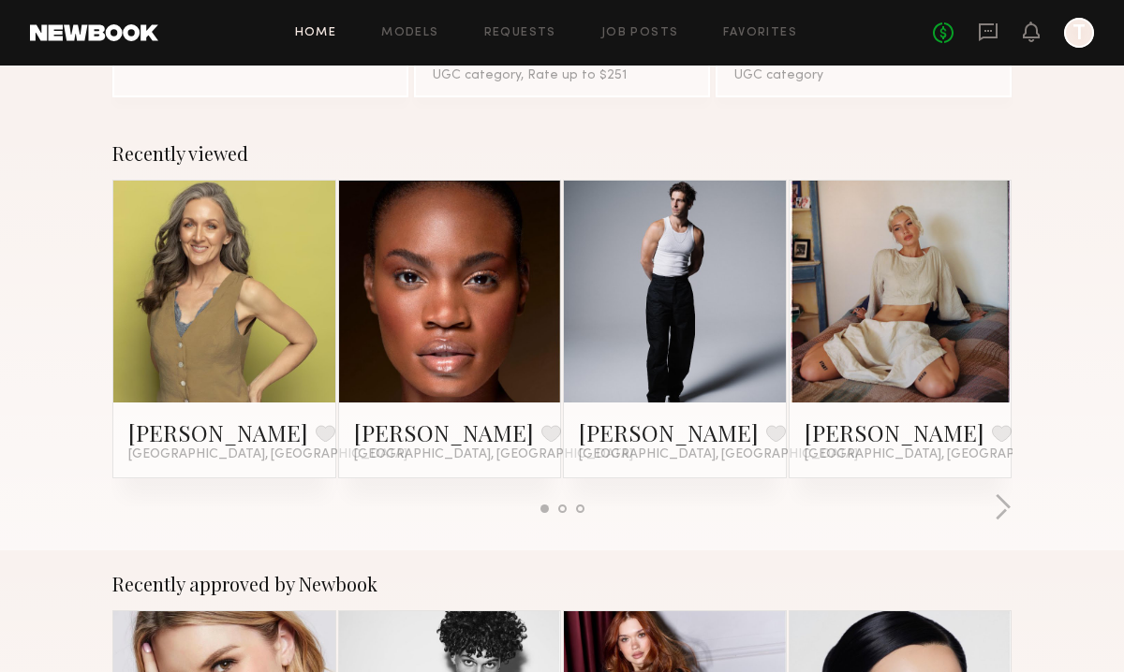
scroll to position [242, 0]
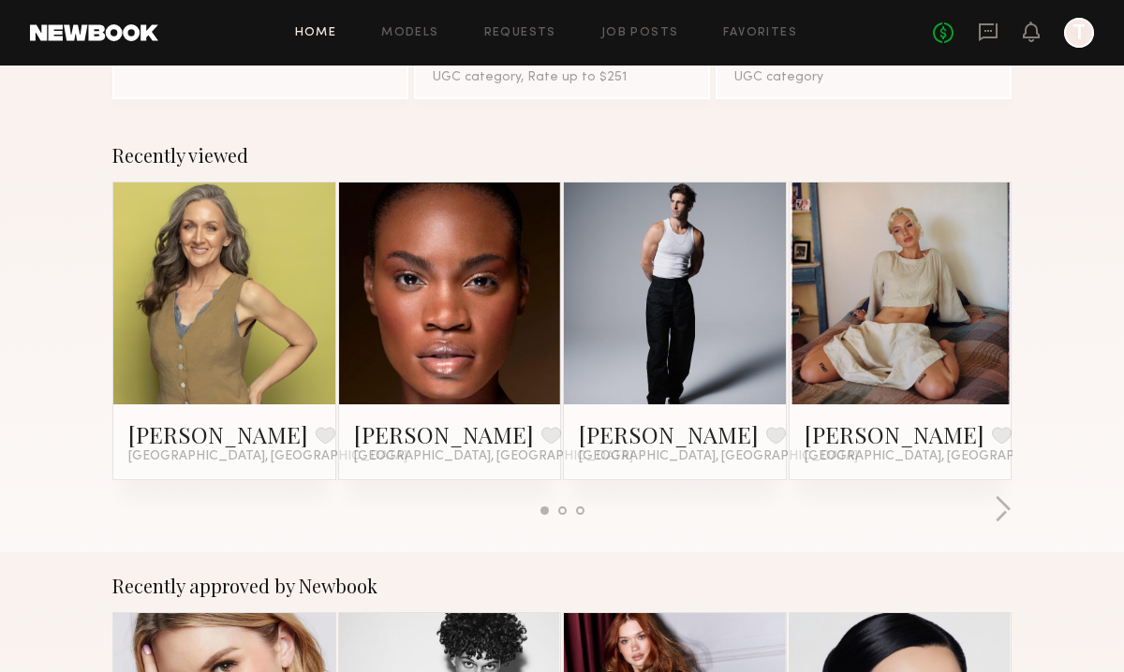
click at [171, 317] on div at bounding box center [224, 294] width 222 height 222
click at [167, 270] on div at bounding box center [224, 294] width 222 height 222
click at [204, 456] on span "[GEOGRAPHIC_DATA], [GEOGRAPHIC_DATA]" at bounding box center [267, 457] width 279 height 15
click at [282, 261] on div at bounding box center [224, 294] width 222 height 222
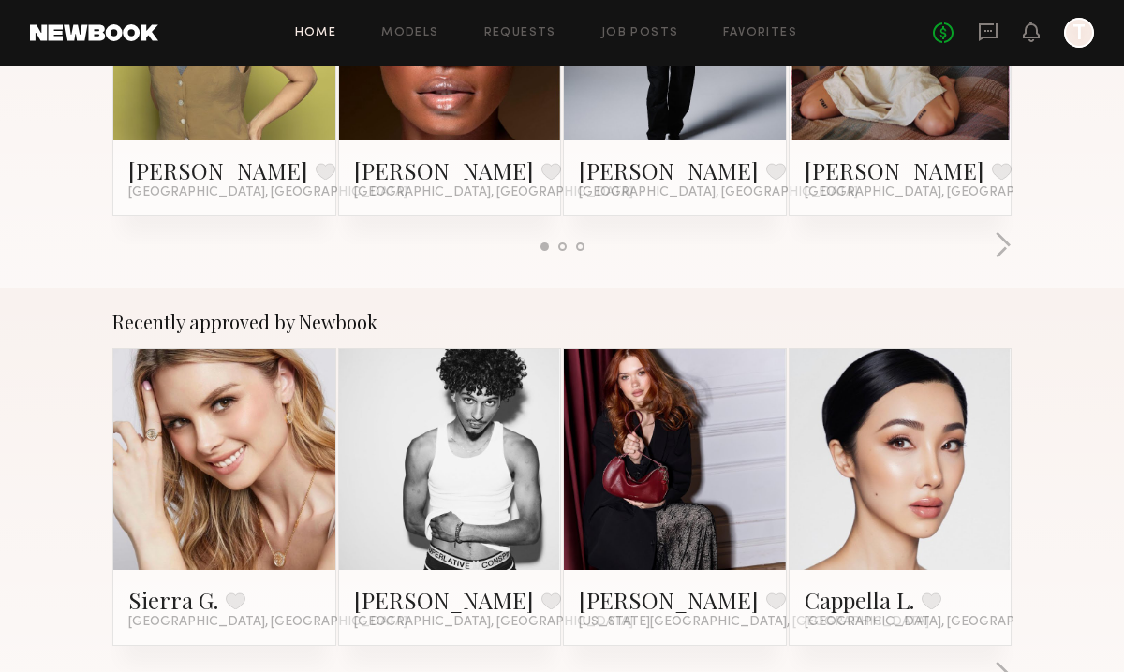
scroll to position [610, 0]
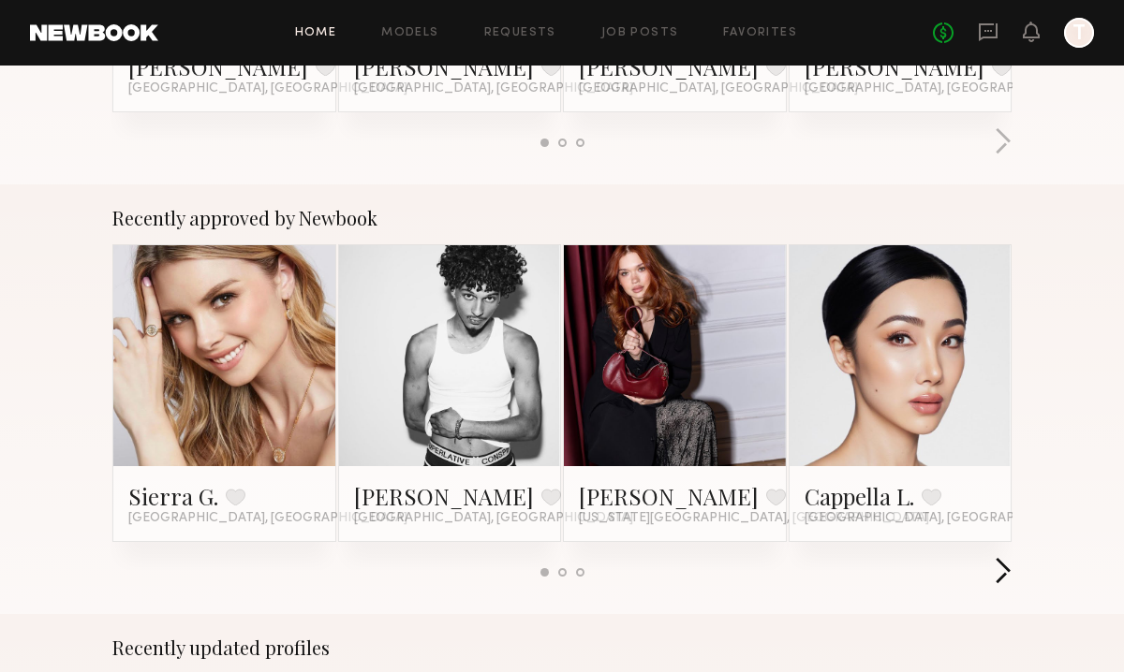
click at [1003, 572] on button "button" at bounding box center [1003, 572] width 18 height 31
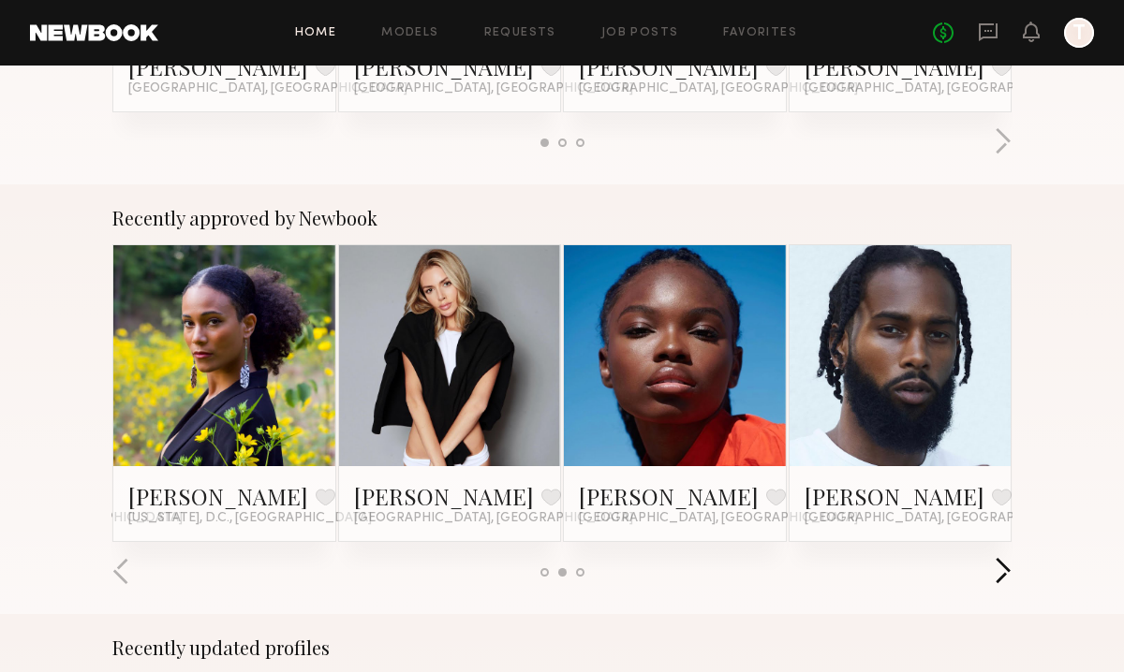
click at [1003, 572] on button "button" at bounding box center [1003, 572] width 18 height 31
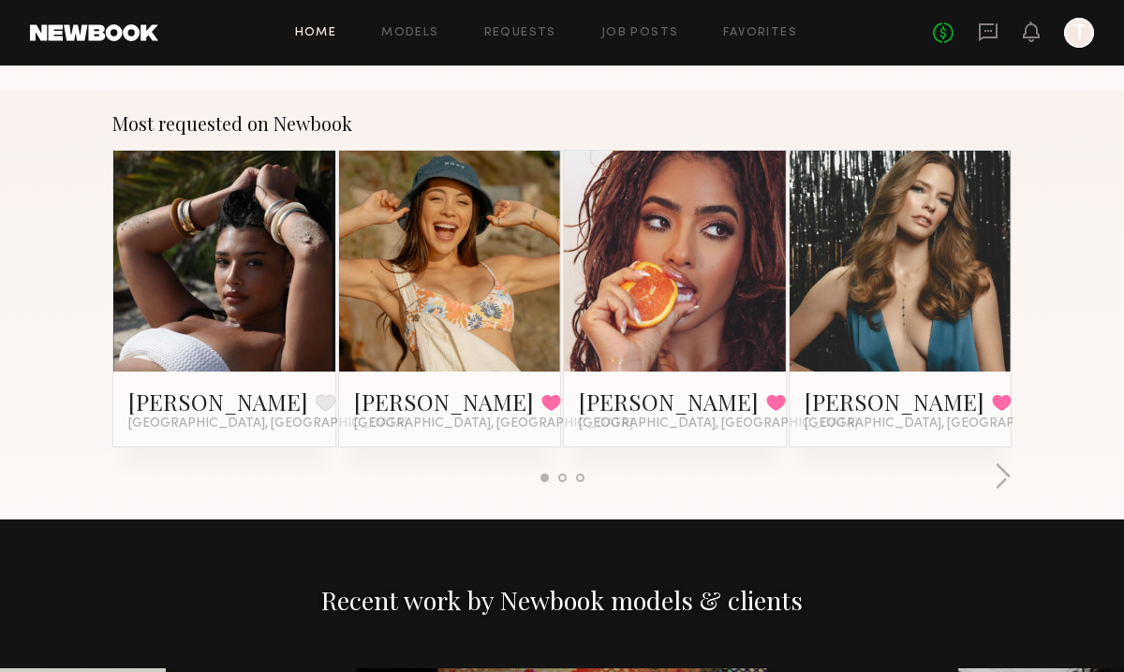
scroll to position [1554, 0]
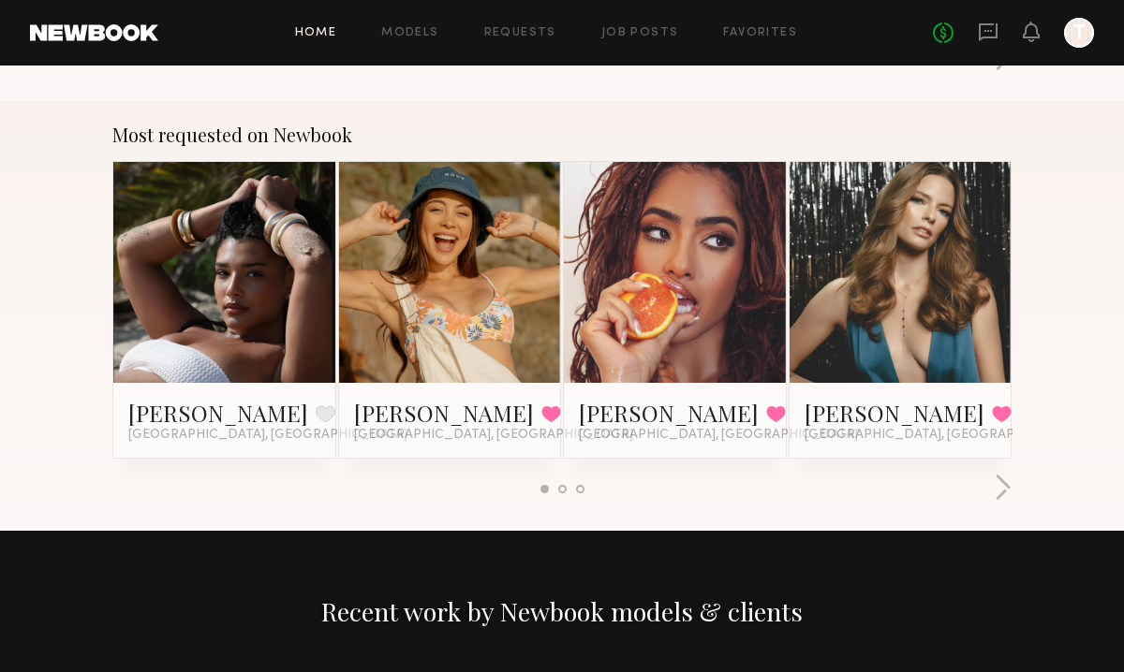
click at [559, 487] on div at bounding box center [562, 489] width 8 height 8
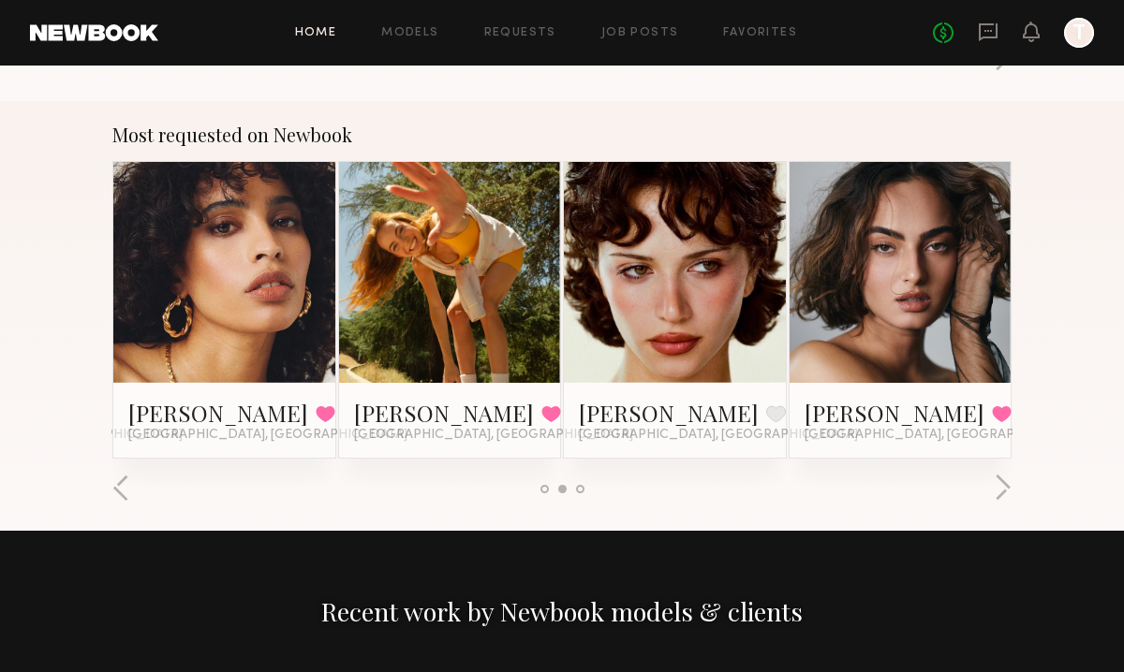
click at [583, 500] on div at bounding box center [561, 489] width 899 height 31
click at [579, 489] on div at bounding box center [580, 489] width 8 height 8
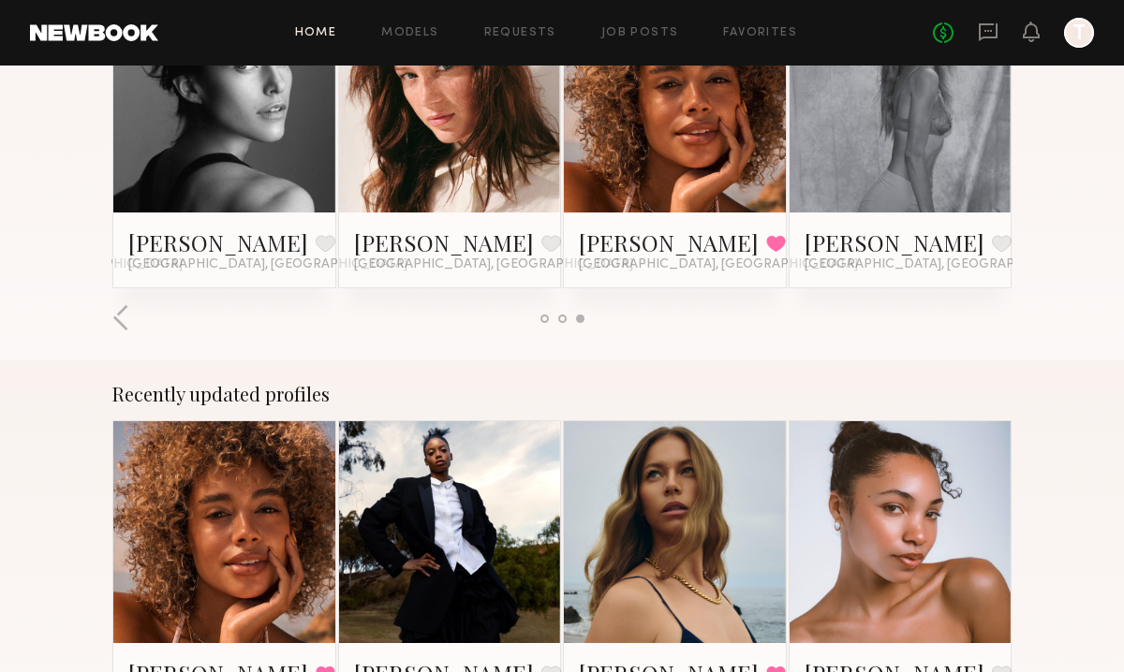
scroll to position [0, 0]
